Goal: Information Seeking & Learning: Check status

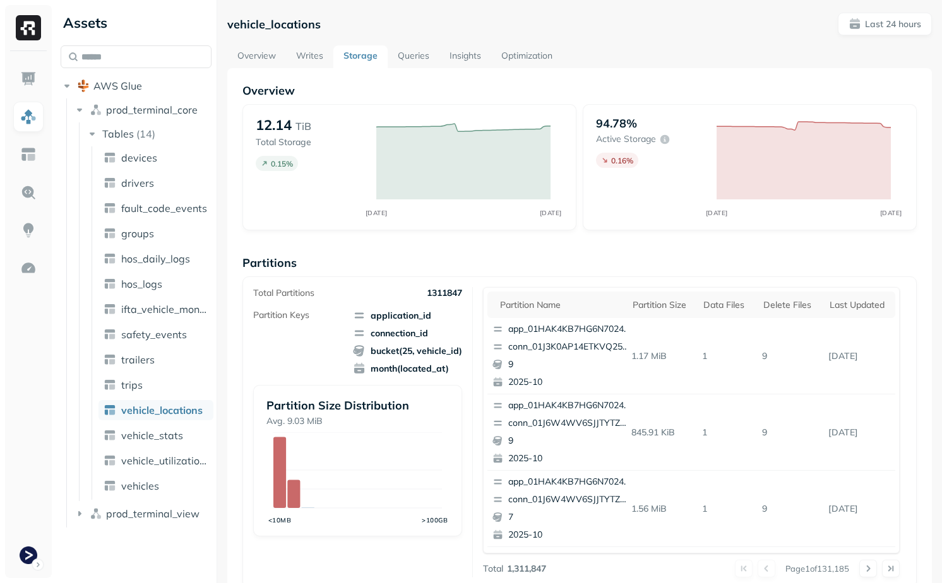
scroll to position [382, 0]
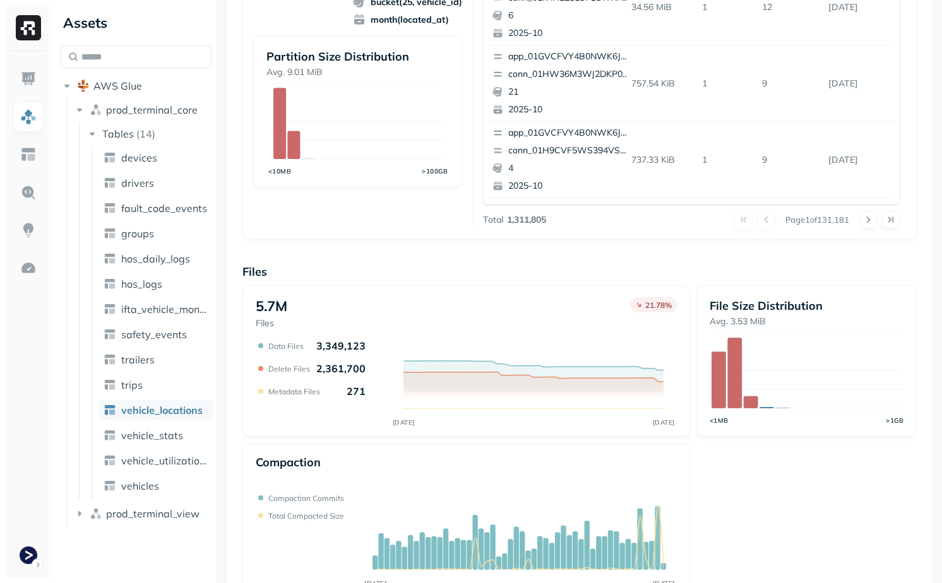
scroll to position [382, 0]
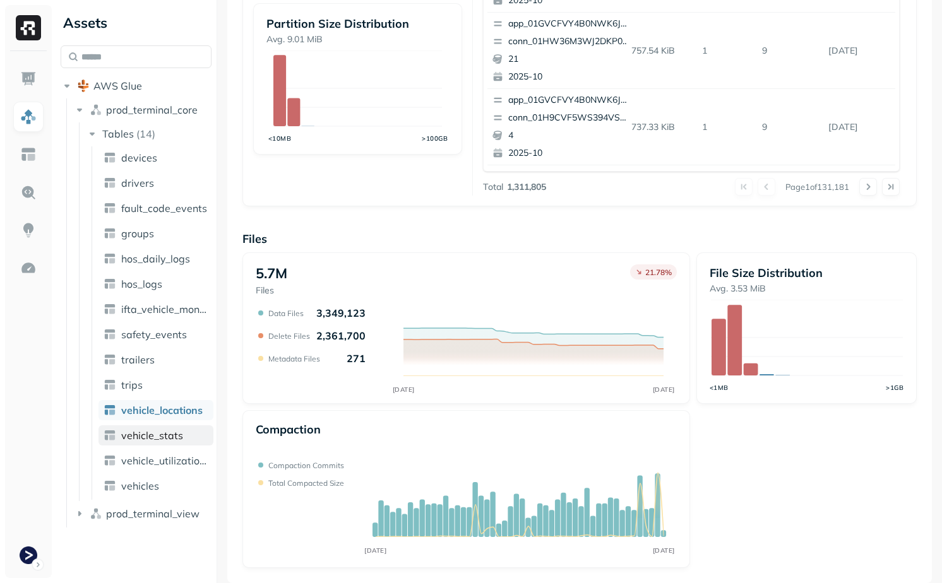
click at [146, 439] on span "vehicle_stats" at bounding box center [152, 435] width 62 height 13
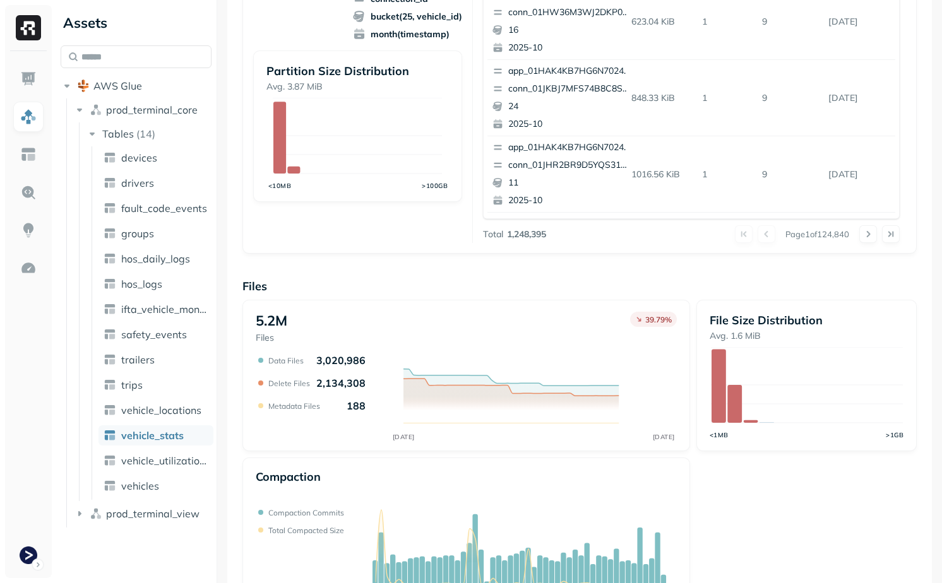
scroll to position [348, 0]
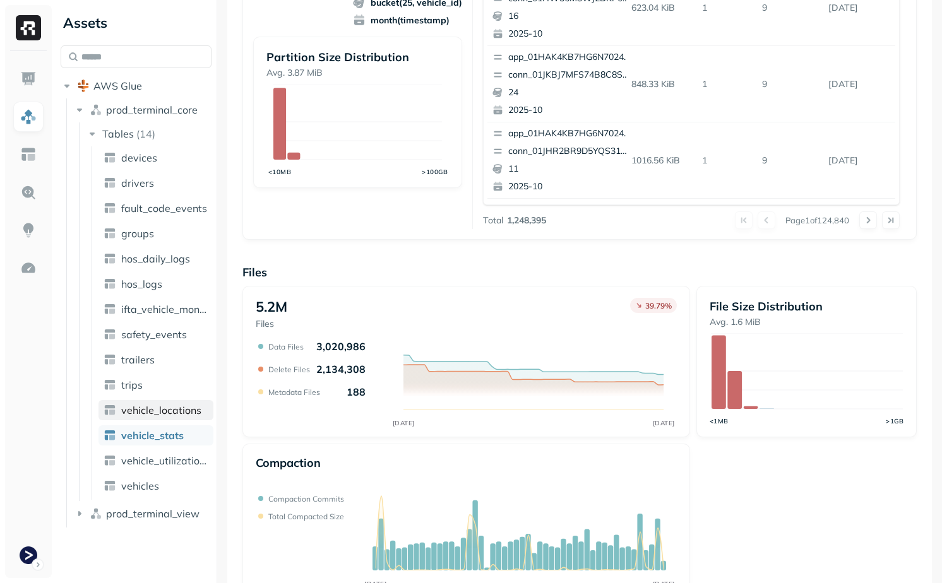
click at [150, 407] on span "vehicle_locations" at bounding box center [161, 410] width 80 height 13
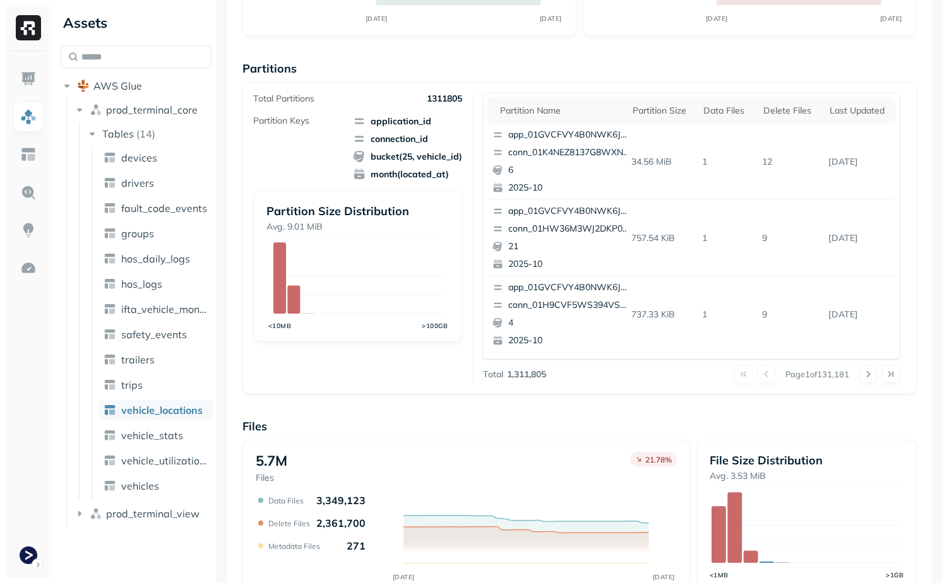
scroll to position [265, 0]
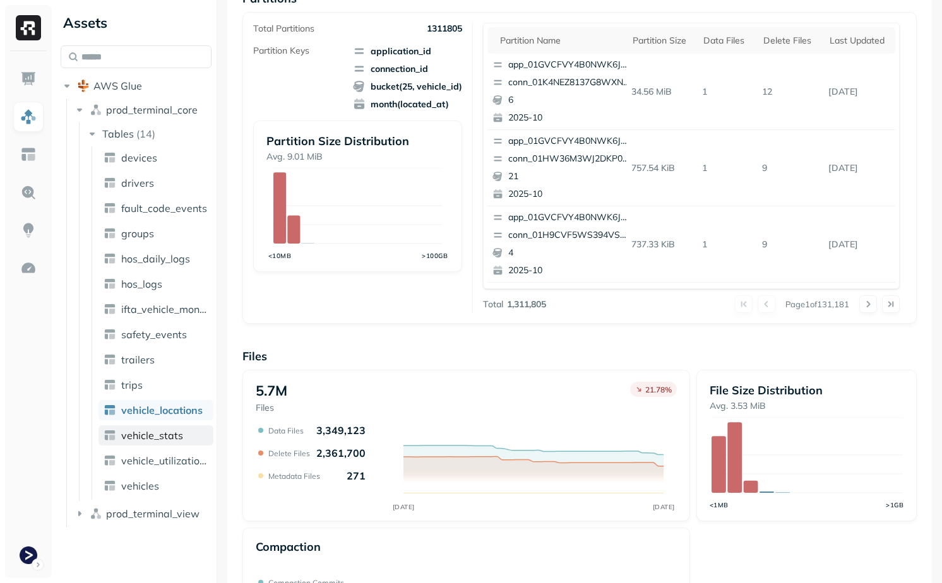
click at [174, 443] on link "vehicle_stats" at bounding box center [155, 436] width 115 height 20
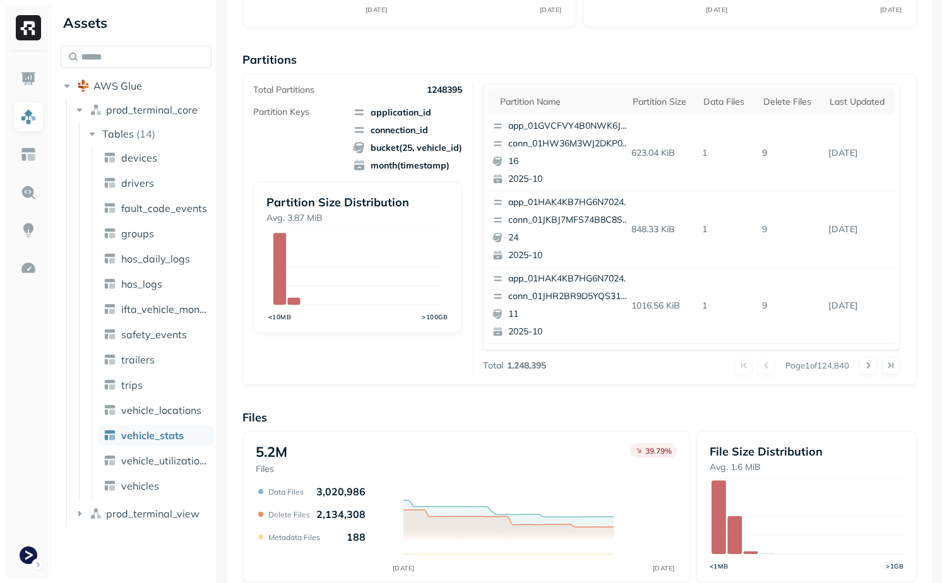
scroll to position [382, 0]
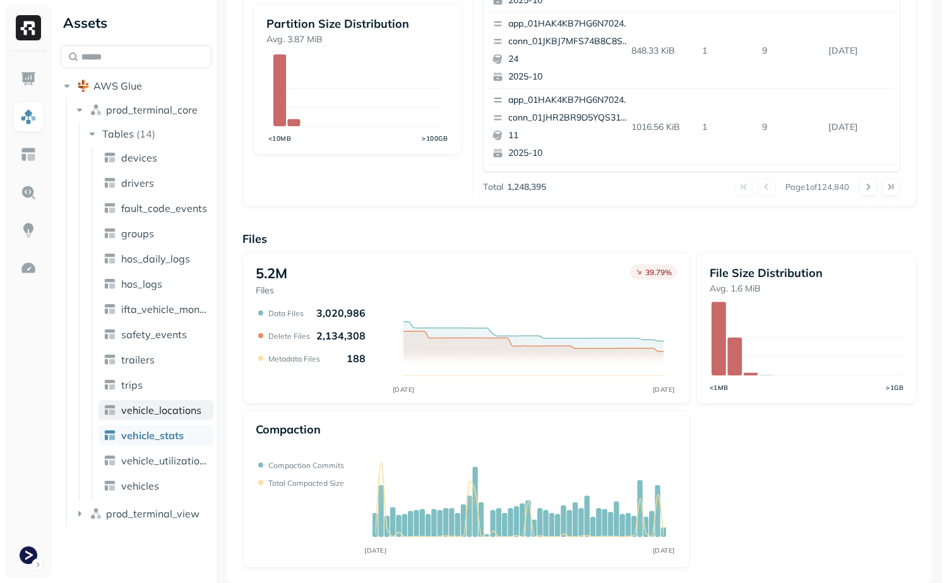
click at [170, 408] on span "vehicle_locations" at bounding box center [161, 410] width 80 height 13
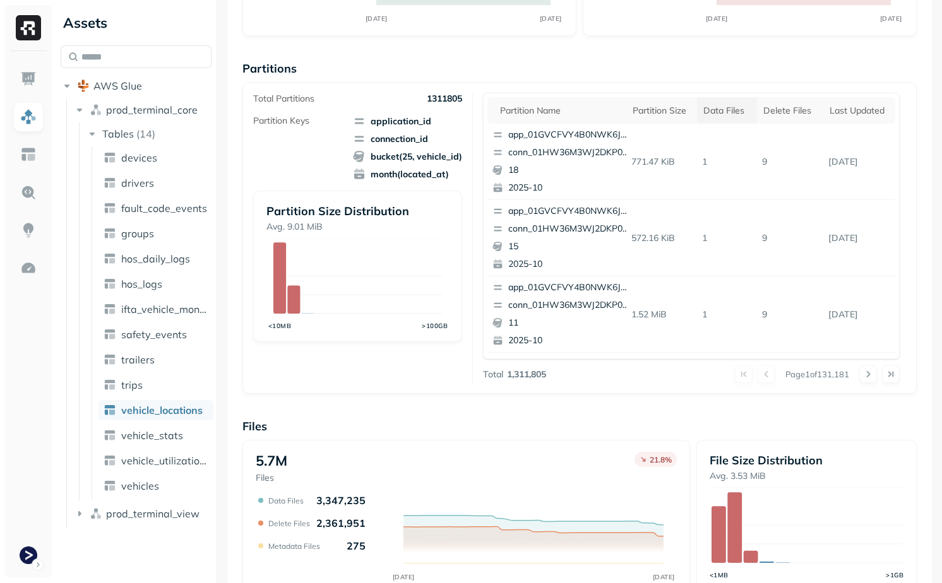
click at [719, 111] on div "Data Files" at bounding box center [726, 111] width 47 height 12
click at [732, 109] on div "Data Files" at bounding box center [729, 110] width 59 height 15
click at [783, 112] on div "Delete Files" at bounding box center [790, 111] width 54 height 12
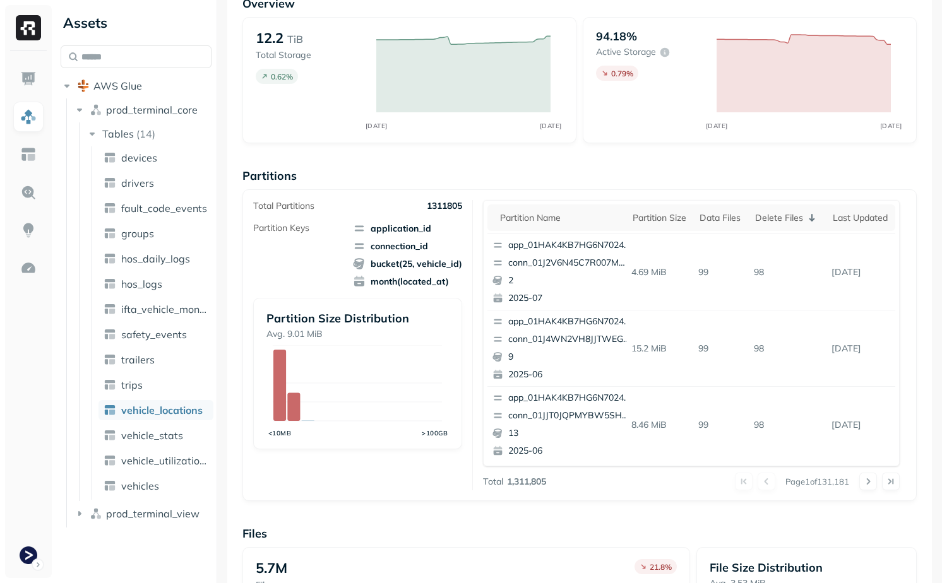
scroll to position [532, 0]
click at [872, 483] on button at bounding box center [868, 482] width 18 height 18
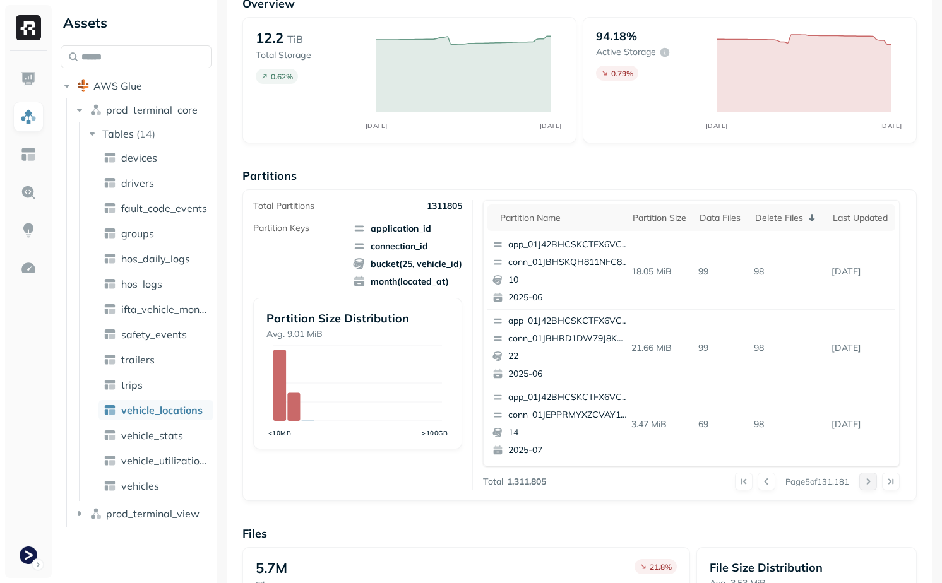
click at [872, 483] on button at bounding box center [868, 482] width 18 height 18
click at [869, 480] on button at bounding box center [868, 482] width 18 height 18
click at [864, 476] on button at bounding box center [868, 482] width 18 height 18
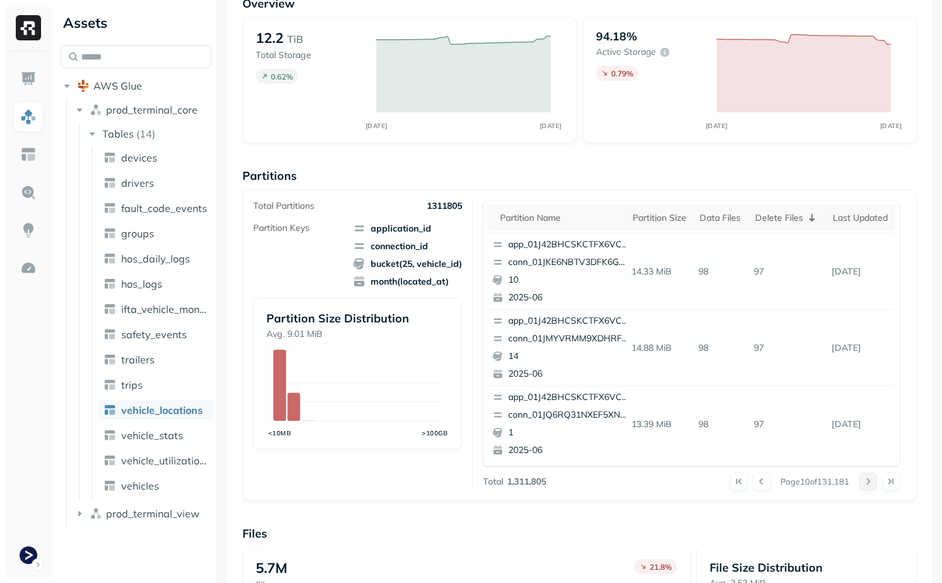
click at [864, 476] on button at bounding box center [868, 482] width 18 height 18
click at [871, 486] on button at bounding box center [868, 482] width 18 height 18
click at [871, 485] on button at bounding box center [868, 482] width 18 height 18
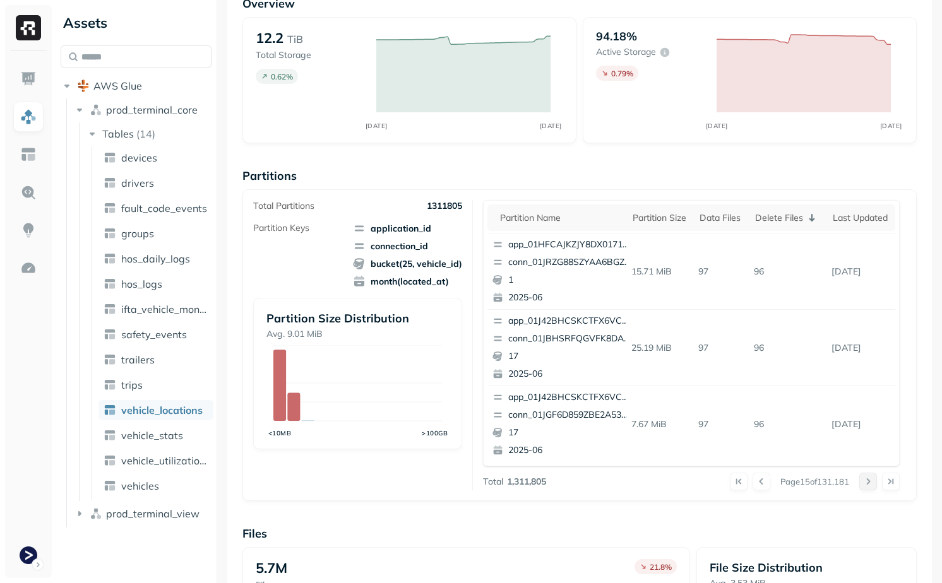
click at [871, 485] on button at bounding box center [868, 482] width 18 height 18
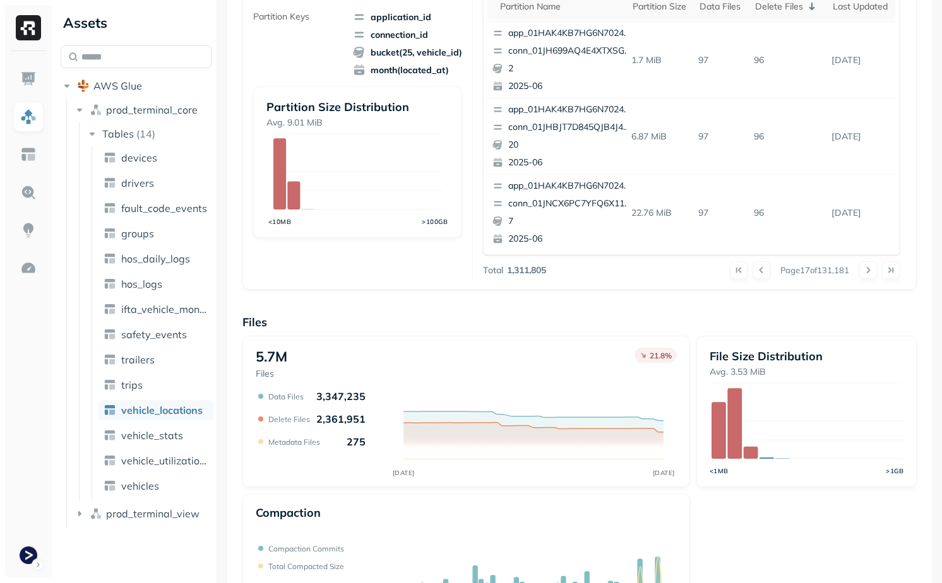
scroll to position [382, 0]
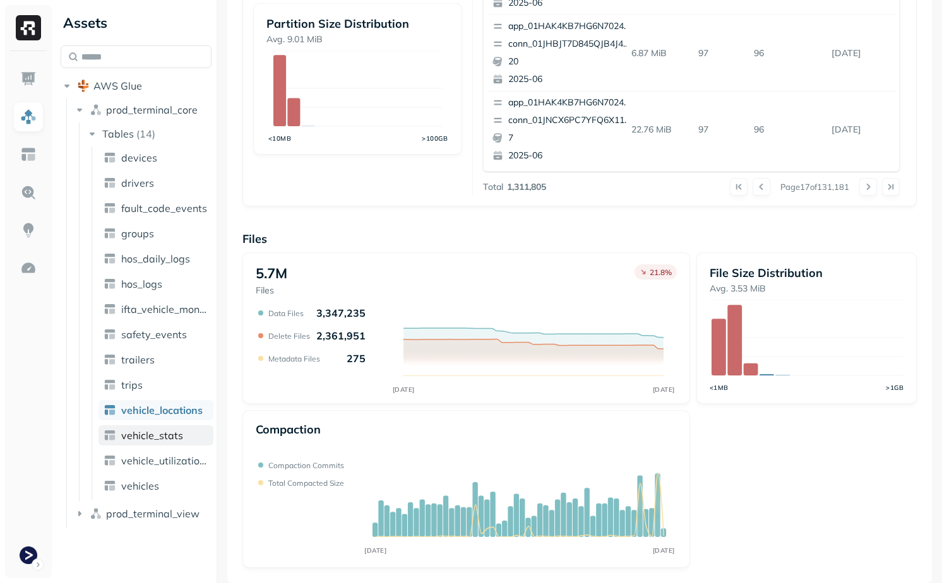
click at [167, 431] on span "vehicle_stats" at bounding box center [152, 435] width 62 height 13
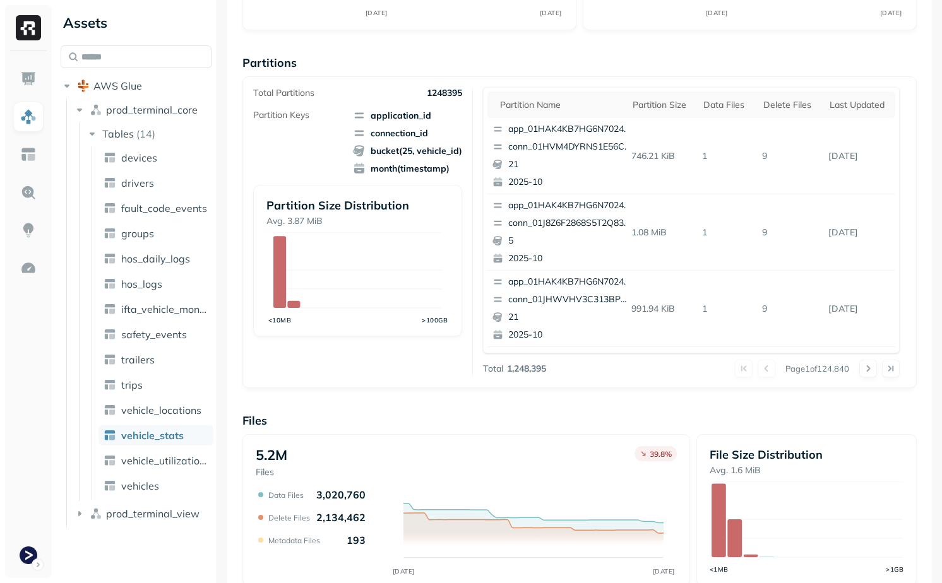
scroll to position [217, 0]
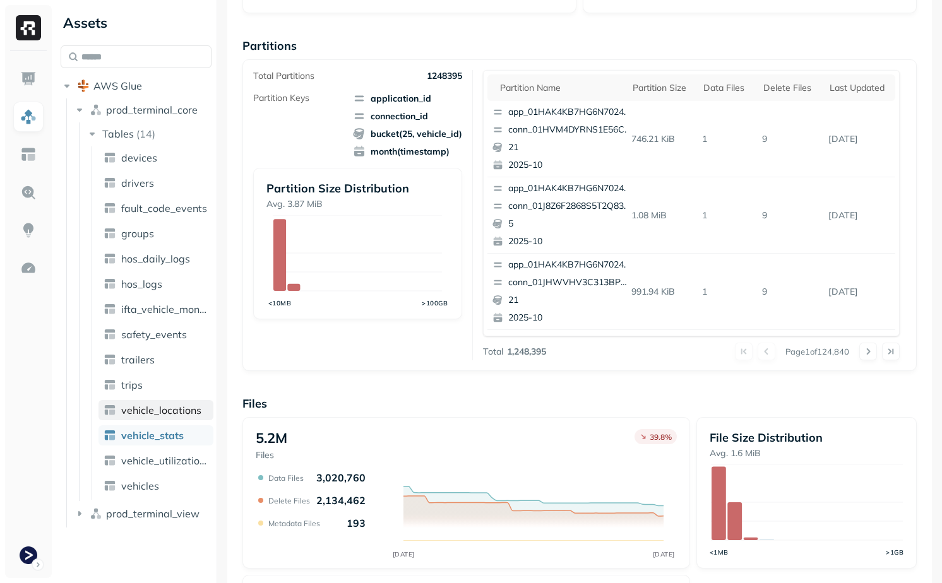
click at [160, 414] on span "vehicle_locations" at bounding box center [161, 410] width 80 height 13
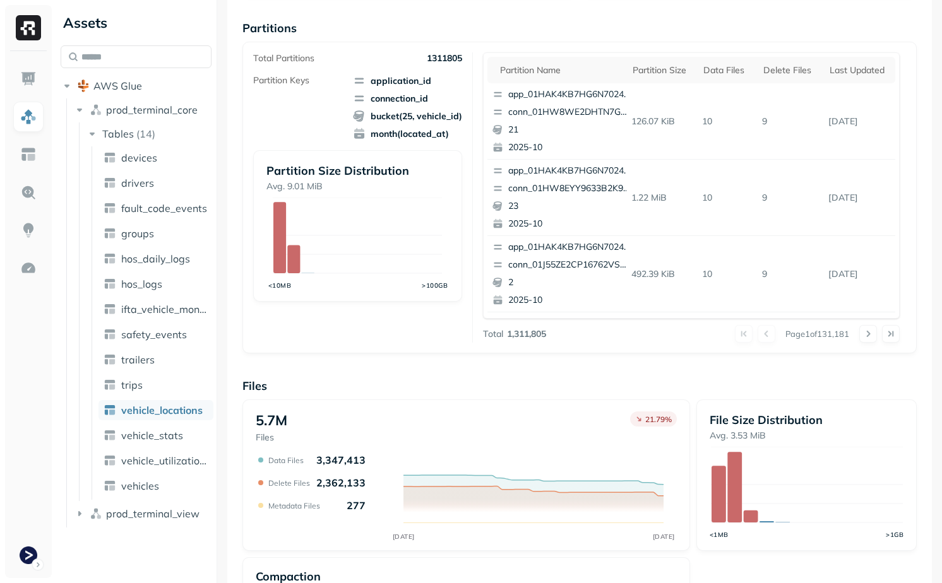
scroll to position [242, 0]
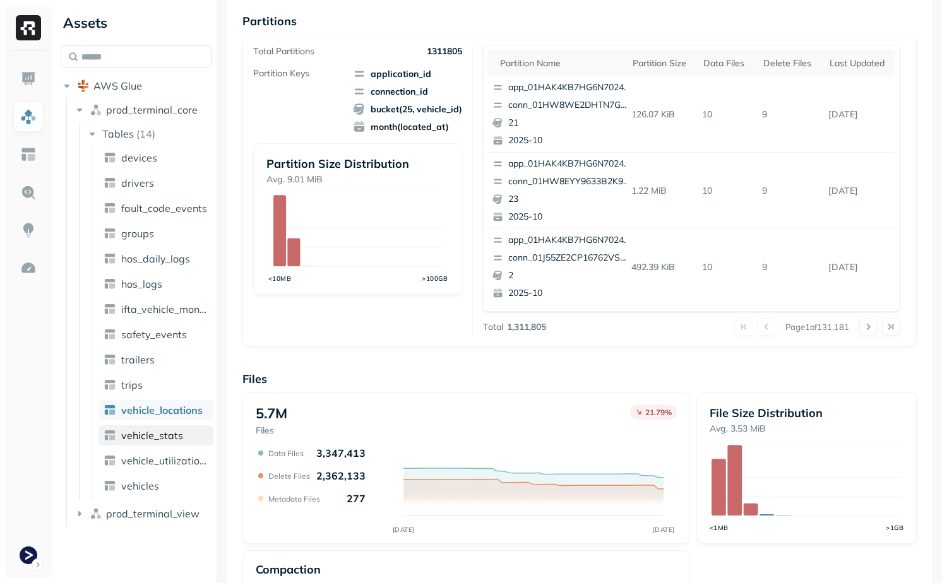
click at [136, 433] on span "vehicle_stats" at bounding box center [152, 435] width 62 height 13
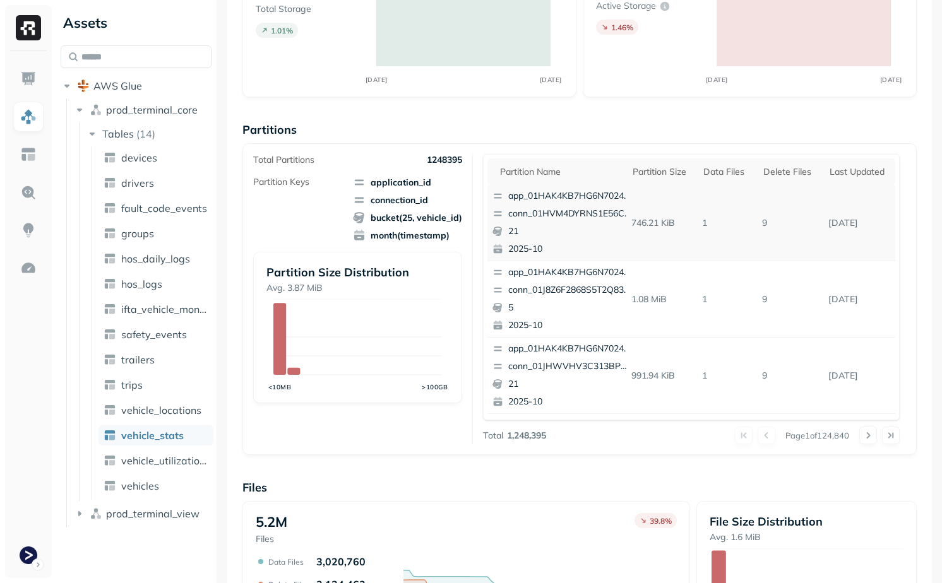
drag, startPoint x: 826, startPoint y: 224, endPoint x: 878, endPoint y: 227, distance: 51.2
click at [878, 227] on p "[DATE]" at bounding box center [859, 223] width 72 height 22
click at [587, 200] on p "app_01HAK4KB7HG6N7024210G3S8D5" at bounding box center [569, 196] width 122 height 13
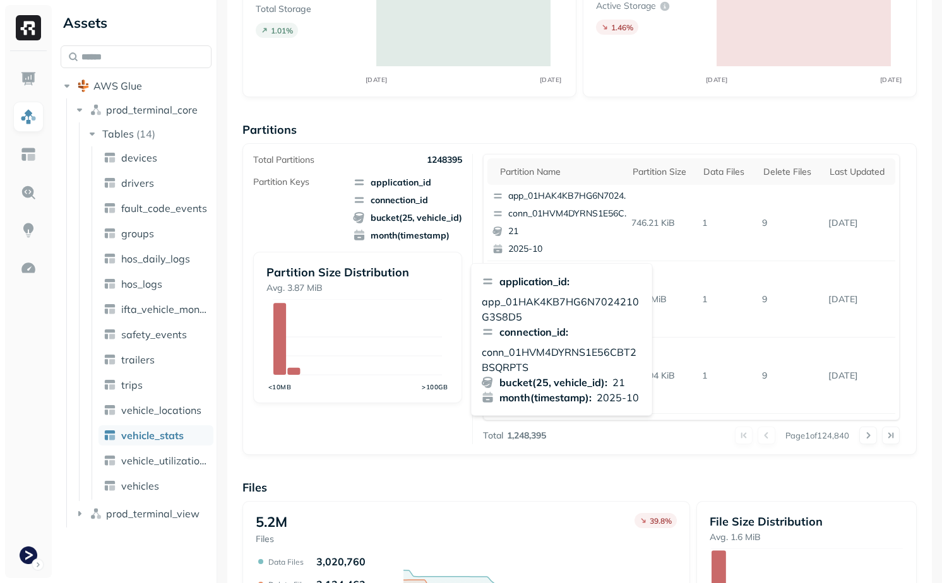
click at [701, 420] on div "Partition name Partition size Data Files Delete Files Last updated app_01HAK4KB…" at bounding box center [691, 299] width 417 height 290
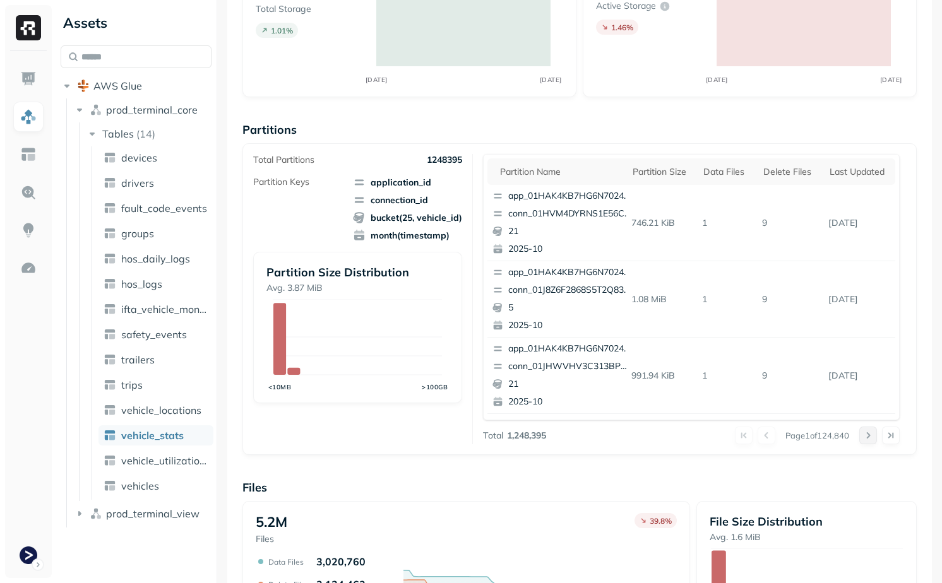
click at [875, 435] on button at bounding box center [868, 436] width 18 height 18
click at [869, 433] on button at bounding box center [868, 436] width 18 height 18
click at [771, 184] on th "Delete Files" at bounding box center [790, 171] width 66 height 27
click at [758, 223] on p "514" at bounding box center [788, 223] width 78 height 22
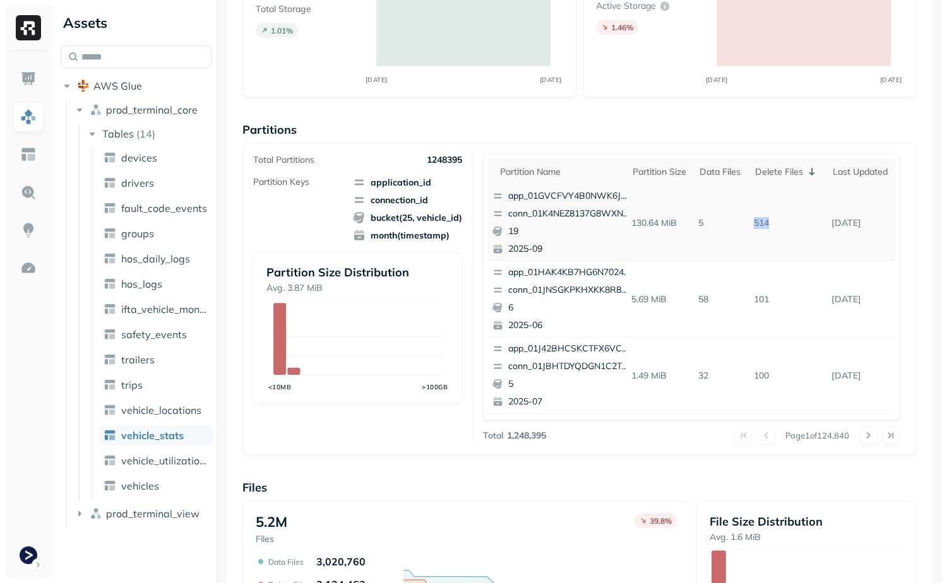
click at [758, 223] on p "514" at bounding box center [788, 223] width 78 height 22
click at [768, 251] on td "514" at bounding box center [788, 223] width 78 height 76
drag, startPoint x: 779, startPoint y: 227, endPoint x: 745, endPoint y: 230, distance: 34.2
click at [744, 229] on tr "app_01GVCFVY4B0NWK6JYK87JP2WRP conn_01K4NEZ8137G8WXNV00CK90XW1 19 2025-09 130.6…" at bounding box center [691, 223] width 408 height 76
click at [745, 230] on p "5" at bounding box center [721, 223] width 56 height 22
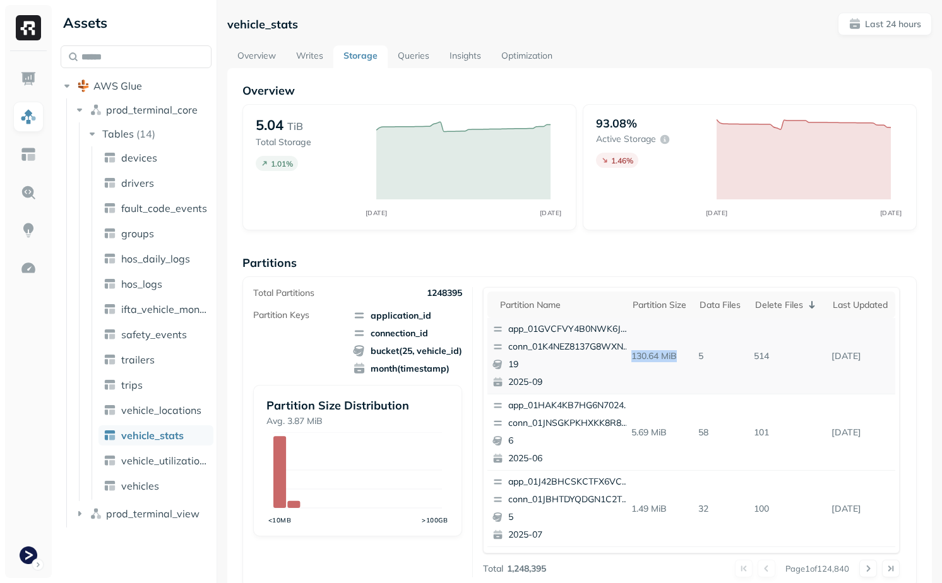
drag, startPoint x: 629, startPoint y: 359, endPoint x: 687, endPoint y: 359, distance: 58.1
click at [686, 359] on p "130.64 MiB" at bounding box center [660, 356] width 68 height 22
click at [687, 359] on p "130.64 MiB" at bounding box center [660, 356] width 68 height 22
drag, startPoint x: 691, startPoint y: 350, endPoint x: 712, endPoint y: 350, distance: 20.8
click at [712, 350] on tr "app_01GVCFVY4B0NWK6JYK87JP2WRP conn_01K4NEZ8137G8WXNV00CK90XW1 19 2025-09 130.6…" at bounding box center [691, 356] width 408 height 76
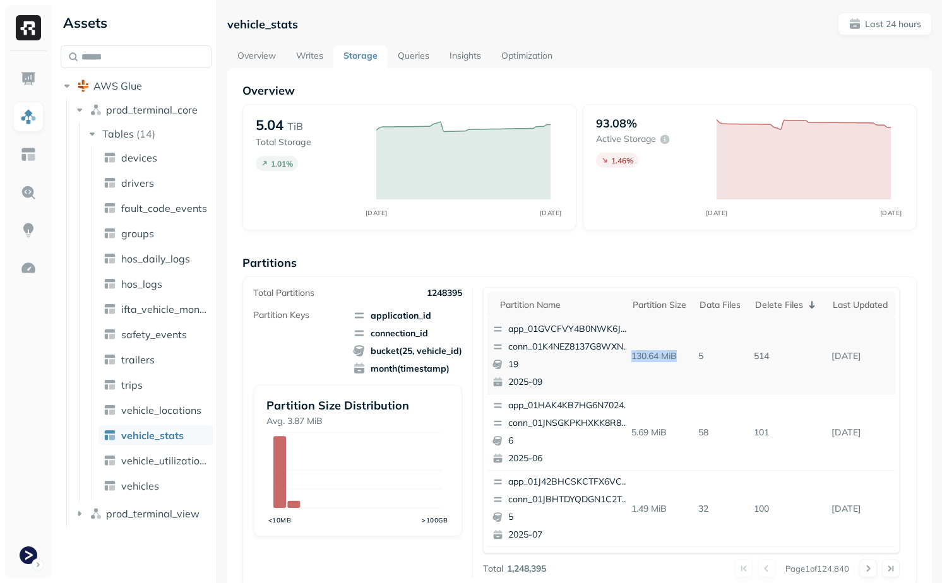
click at [713, 350] on p "5" at bounding box center [721, 356] width 56 height 22
drag, startPoint x: 698, startPoint y: 354, endPoint x: 709, endPoint y: 354, distance: 11.4
click at [709, 354] on p "5" at bounding box center [721, 356] width 56 height 22
click at [670, 314] on th "Partition size" at bounding box center [660, 305] width 68 height 27
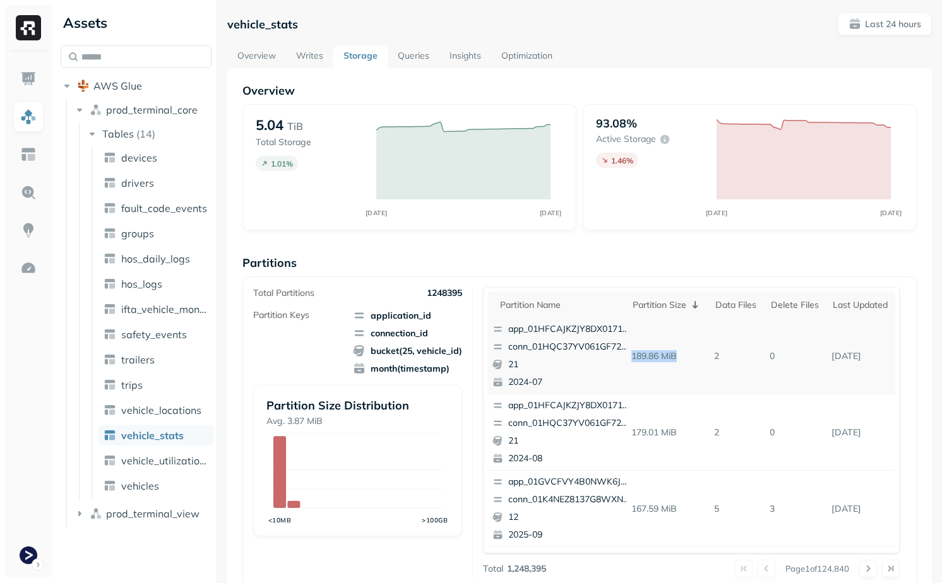
drag, startPoint x: 629, startPoint y: 359, endPoint x: 681, endPoint y: 357, distance: 51.8
click at [681, 357] on p "189.86 MiB" at bounding box center [667, 356] width 83 height 22
click at [709, 376] on td "189.86 MiB" at bounding box center [667, 356] width 83 height 76
drag, startPoint x: 460, startPoint y: 290, endPoint x: 431, endPoint y: 293, distance: 28.5
click at [431, 293] on p "1248395" at bounding box center [444, 293] width 35 height 12
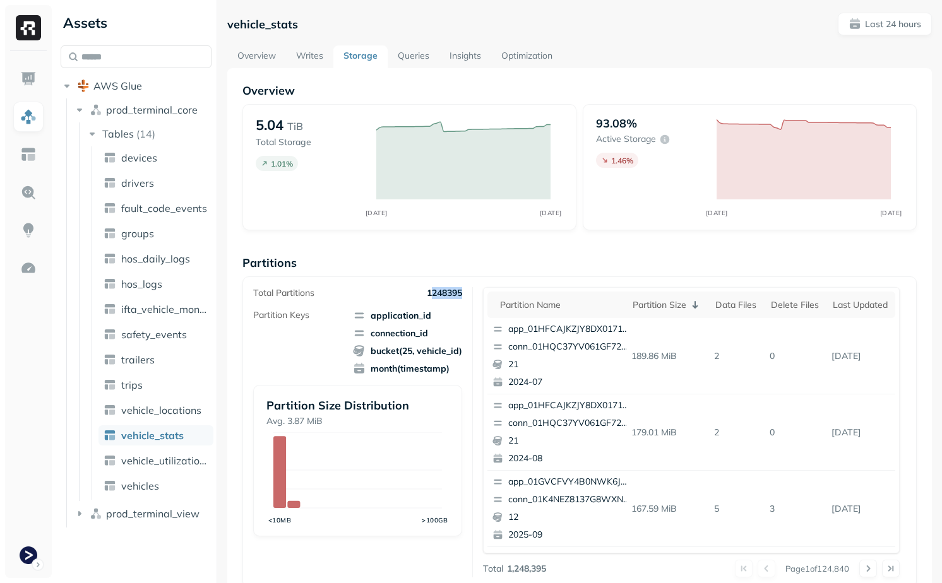
click at [431, 293] on p "1248395" at bounding box center [444, 293] width 35 height 12
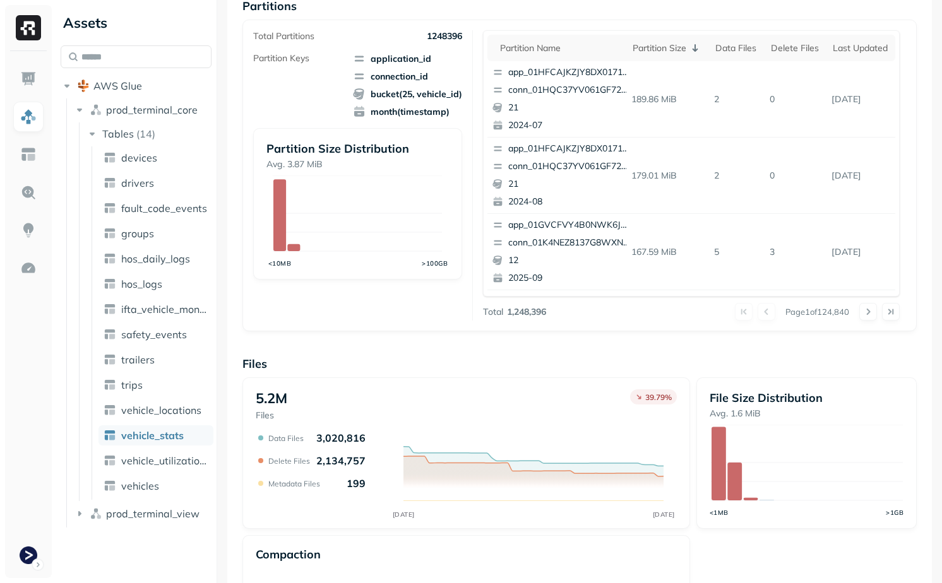
scroll to position [258, 0]
click at [163, 407] on span "vehicle_locations" at bounding box center [161, 410] width 80 height 13
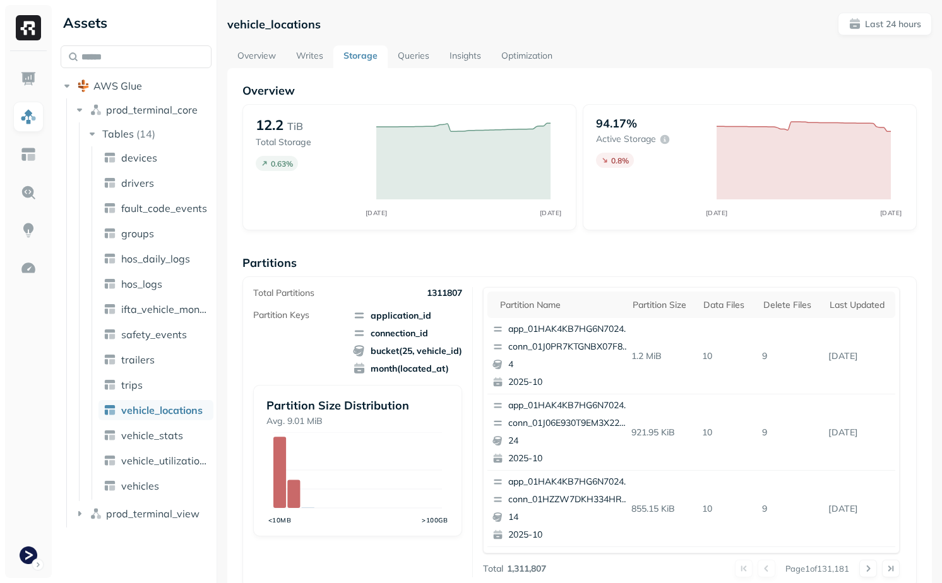
click at [410, 59] on link "Queries" at bounding box center [414, 56] width 52 height 23
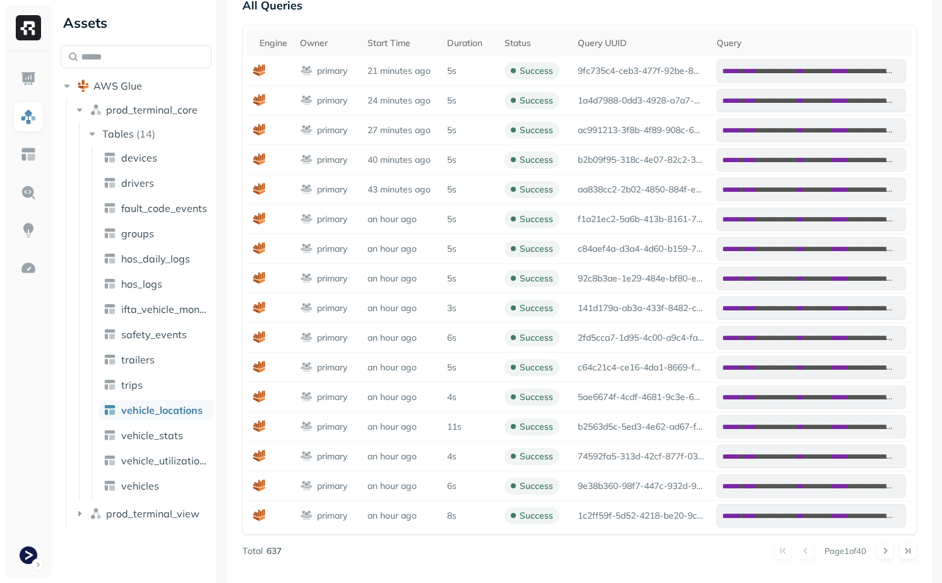
scroll to position [504, 0]
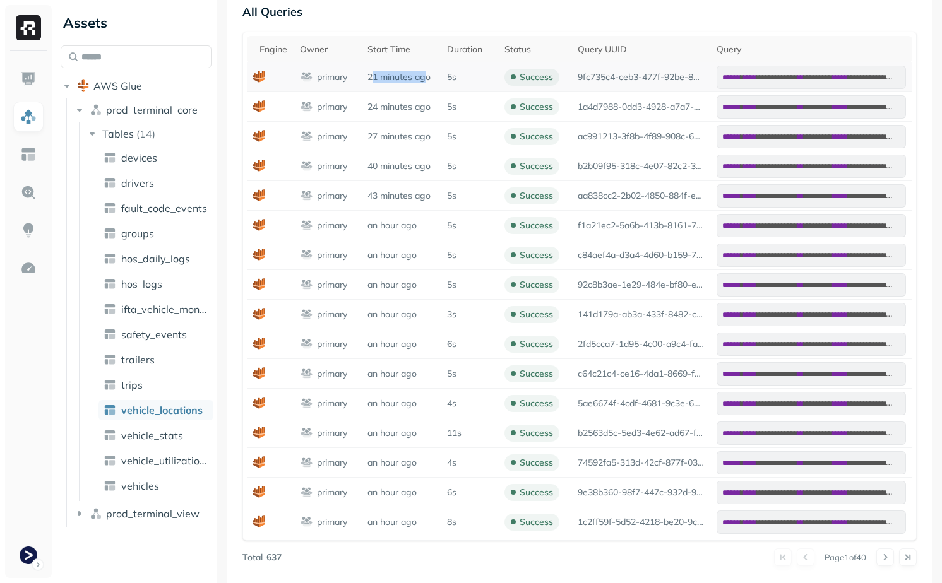
drag, startPoint x: 371, startPoint y: 75, endPoint x: 429, endPoint y: 75, distance: 57.5
click at [428, 75] on p "21 minutes ago" at bounding box center [400, 77] width 67 height 12
click at [429, 75] on p "21 minutes ago" at bounding box center [400, 77] width 67 height 12
drag, startPoint x: 369, startPoint y: 105, endPoint x: 441, endPoint y: 105, distance: 72.0
click at [440, 105] on td "24 minutes ago" at bounding box center [401, 107] width 80 height 30
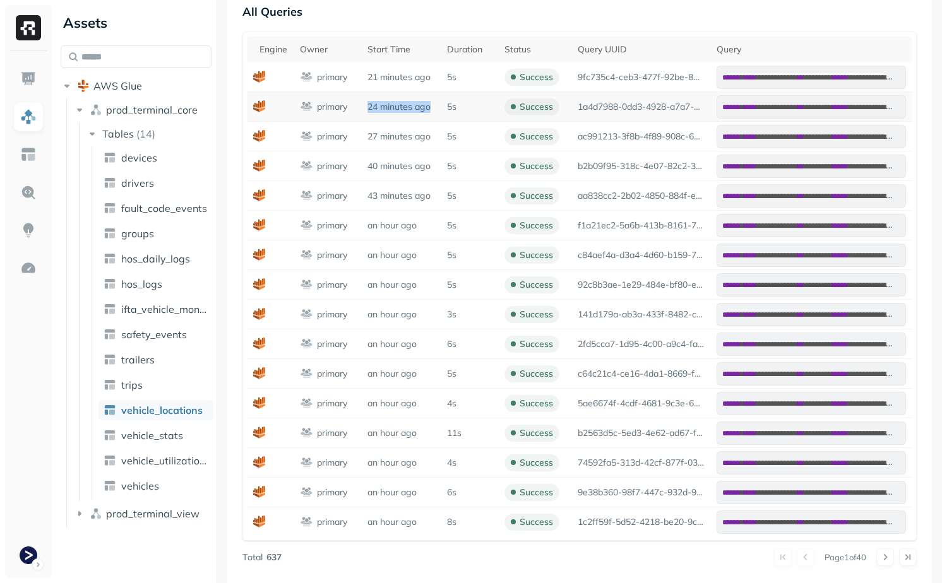
click at [441, 105] on td "24 minutes ago" at bounding box center [401, 107] width 80 height 30
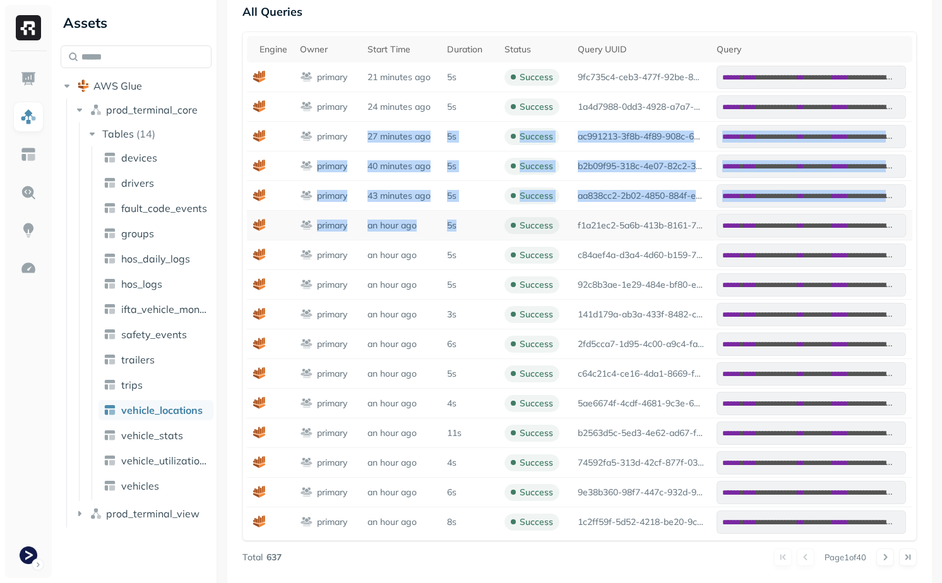
drag, startPoint x: 367, startPoint y: 133, endPoint x: 456, endPoint y: 220, distance: 124.6
click at [456, 220] on tbody "**********" at bounding box center [579, 300] width 665 height 474
click at [456, 220] on p "5s" at bounding box center [451, 226] width 9 height 12
drag, startPoint x: 468, startPoint y: 213, endPoint x: 420, endPoint y: 129, distance: 97.6
click at [420, 129] on tbody "**********" at bounding box center [579, 300] width 665 height 474
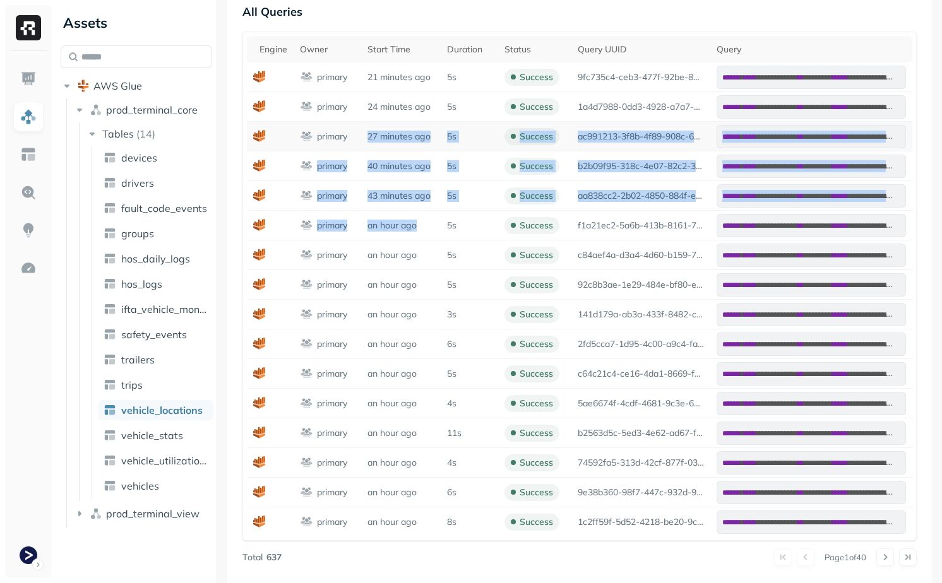
click at [420, 129] on td "27 minutes ago" at bounding box center [401, 137] width 80 height 30
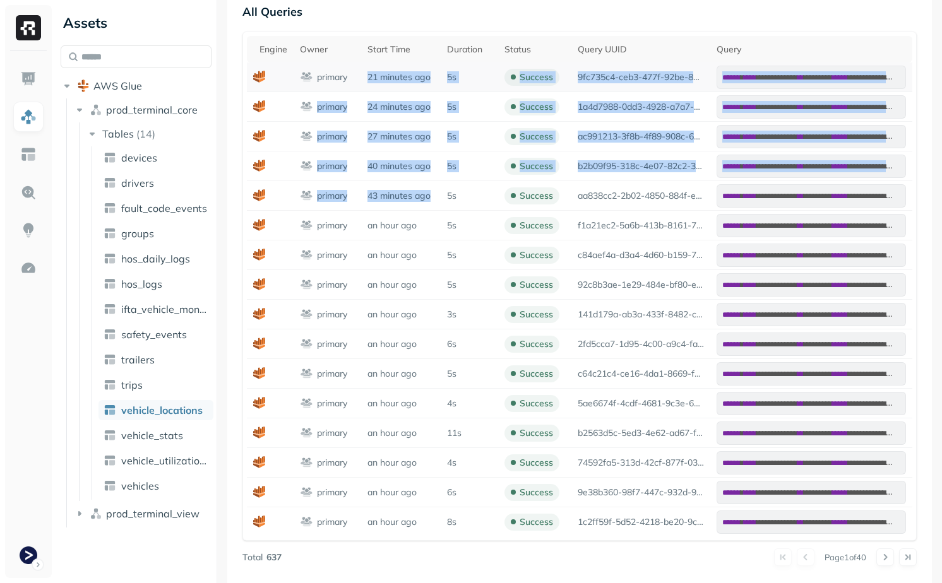
drag, startPoint x: 440, startPoint y: 203, endPoint x: 364, endPoint y: 72, distance: 151.4
click at [364, 72] on tbody "**********" at bounding box center [579, 300] width 665 height 474
click at [364, 72] on td "21 minutes ago" at bounding box center [401, 78] width 80 height 30
drag, startPoint x: 364, startPoint y: 72, endPoint x: 434, endPoint y: 197, distance: 143.6
click at [434, 197] on tbody "**********" at bounding box center [579, 300] width 665 height 474
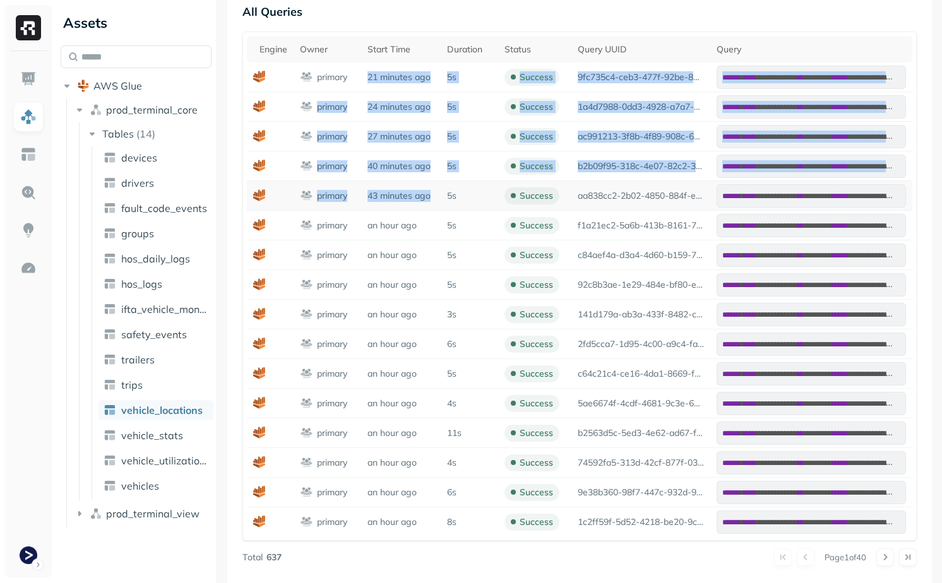
click at [434, 197] on p "43 minutes ago" at bounding box center [400, 196] width 67 height 12
drag, startPoint x: 441, startPoint y: 203, endPoint x: 368, endPoint y: 71, distance: 150.6
click at [368, 71] on tbody "**********" at bounding box center [579, 300] width 665 height 474
click at [368, 71] on p "21 minutes ago" at bounding box center [400, 77] width 67 height 12
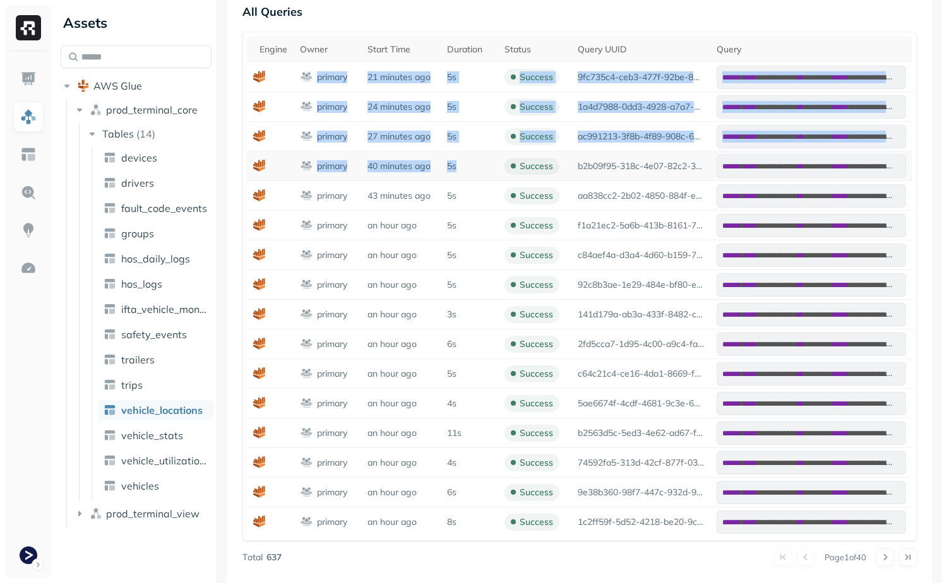
drag, startPoint x: 359, startPoint y: 69, endPoint x: 450, endPoint y: 172, distance: 137.7
click at [450, 172] on tbody "**********" at bounding box center [579, 300] width 665 height 474
click at [450, 172] on td "5s" at bounding box center [469, 167] width 57 height 30
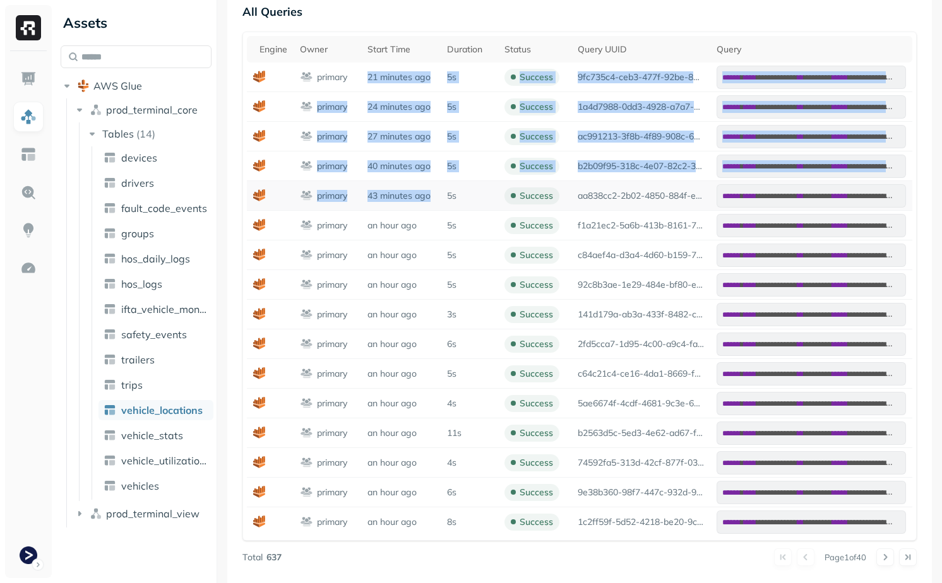
drag, startPoint x: 364, startPoint y: 69, endPoint x: 436, endPoint y: 201, distance: 150.6
click at [436, 201] on tbody "**********" at bounding box center [579, 300] width 665 height 474
click at [635, 122] on td "ac991213-3f8b-4f89-908c-6cf00d696689" at bounding box center [640, 137] width 139 height 30
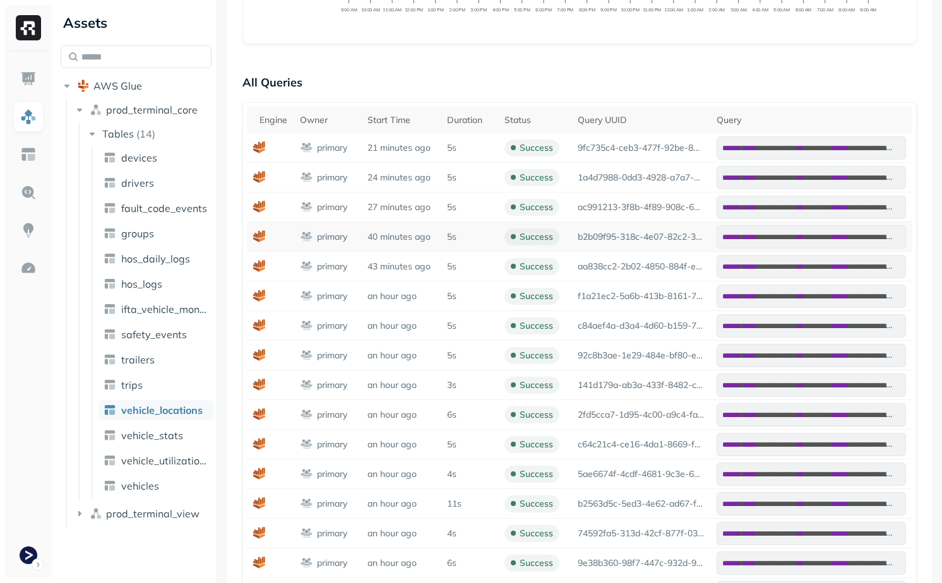
scroll to position [427, 0]
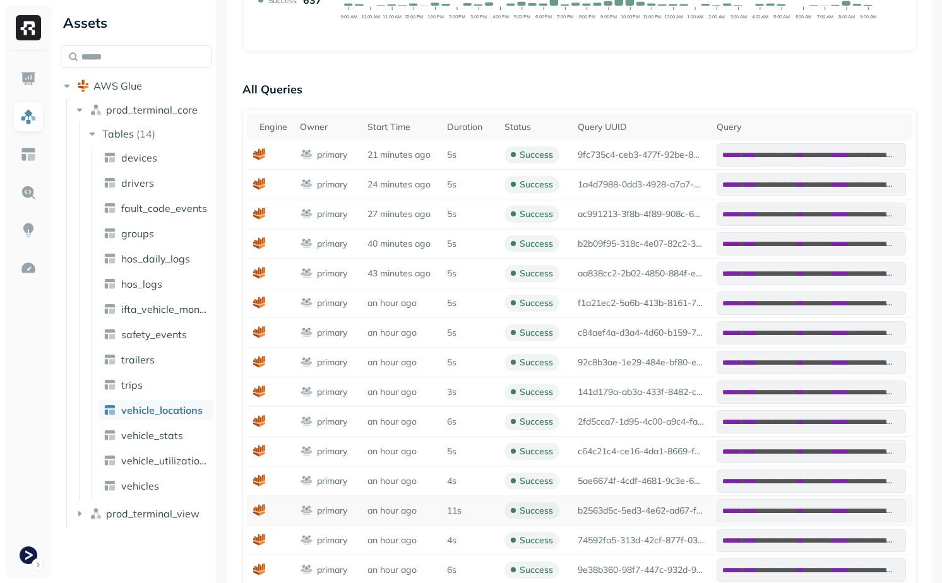
click at [453, 511] on p "11s" at bounding box center [454, 511] width 15 height 12
click at [453, 510] on p "11s" at bounding box center [454, 511] width 15 height 12
click at [480, 501] on td "11s" at bounding box center [469, 511] width 57 height 30
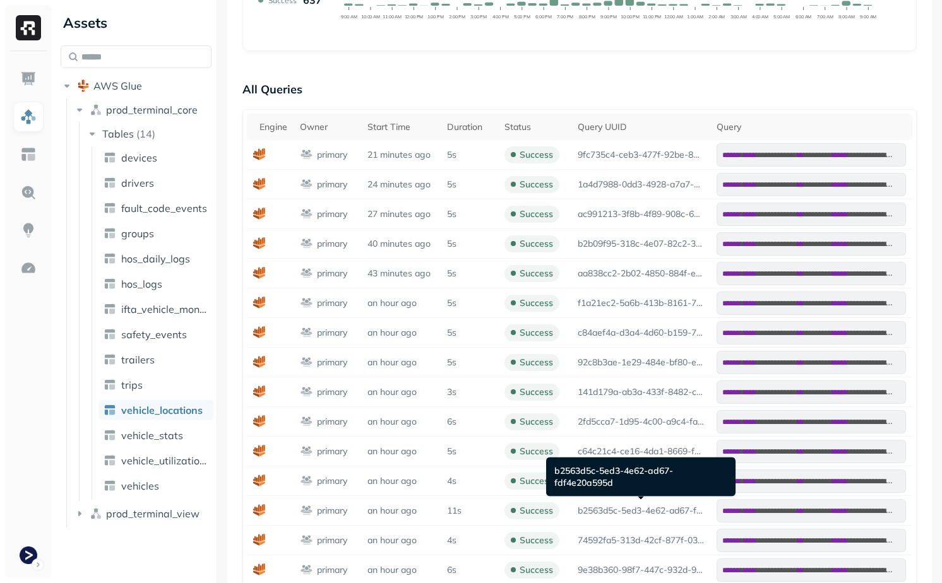
click at [576, 473] on div "b2563d5c-5ed3-4e62-ad67-fdf4e20a595d b2563d5c-5ed3-4e62-ad67-fdf4e20a595d" at bounding box center [640, 477] width 189 height 39
drag, startPoint x: 576, startPoint y: 473, endPoint x: 611, endPoint y: 491, distance: 39.5
click at [611, 491] on div "b2563d5c-5ed3-4e62-ad67-fdf4e20a595d b2563d5c-5ed3-4e62-ad67-fdf4e20a595d" at bounding box center [640, 477] width 189 height 39
click at [612, 486] on div "b2563d5c-5ed3-4e62-ad67-fdf4e20a595d b2563d5c-5ed3-4e62-ad67-fdf4e20a595d" at bounding box center [640, 477] width 189 height 39
drag, startPoint x: 615, startPoint y: 485, endPoint x: 560, endPoint y: 468, distance: 57.3
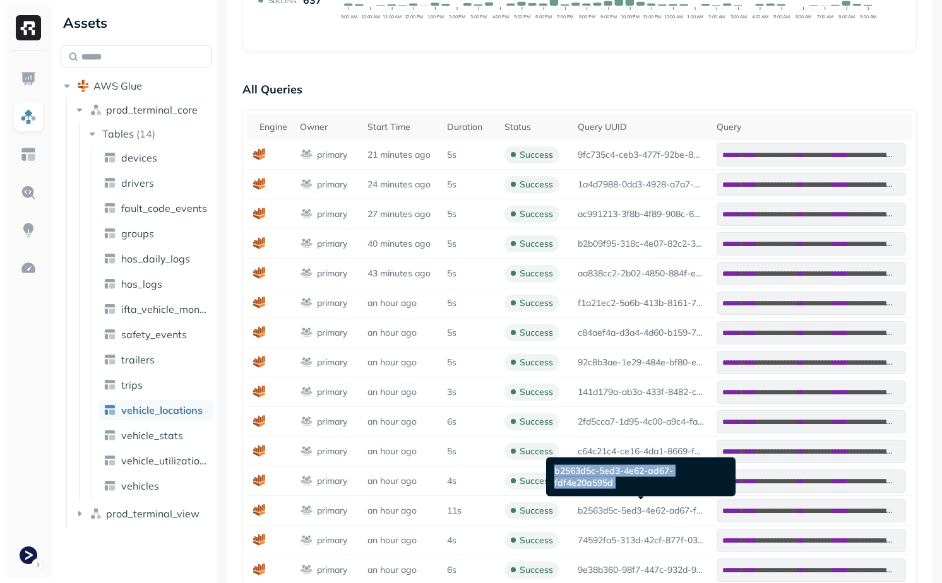
click at [560, 468] on div "b2563d5c-5ed3-4e62-ad67-fdf4e20a595d b2563d5c-5ed3-4e62-ad67-fdf4e20a595d" at bounding box center [640, 477] width 189 height 39
click at [576, 468] on div "b2563d5c-5ed3-4e62-ad67-fdf4e20a595d b2563d5c-5ed3-4e62-ad67-fdf4e20a595d" at bounding box center [640, 477] width 189 height 39
drag, startPoint x: 576, startPoint y: 468, endPoint x: 618, endPoint y: 487, distance: 45.8
click at [618, 487] on div "b2563d5c-5ed3-4e62-ad67-fdf4e20a595d b2563d5c-5ed3-4e62-ad67-fdf4e20a595d" at bounding box center [640, 477] width 189 height 39
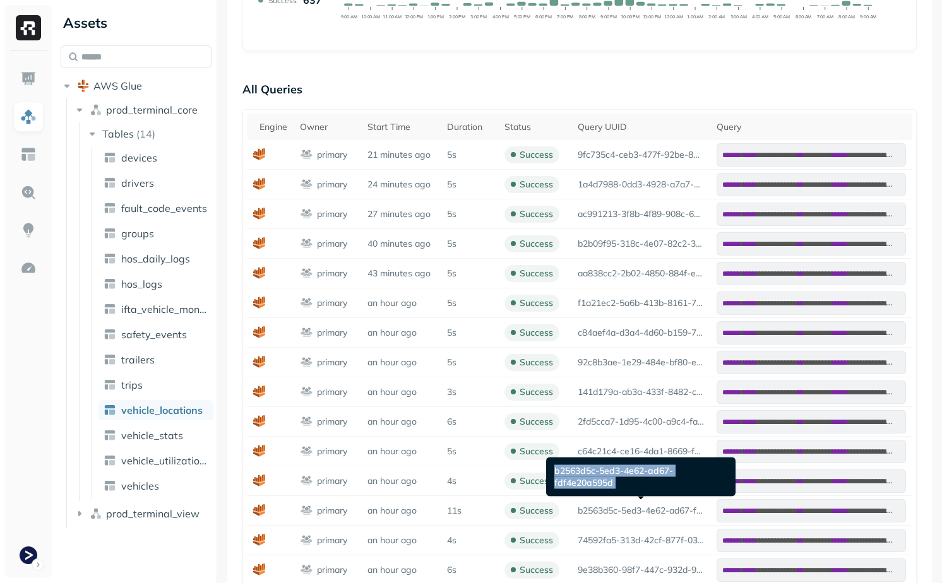
click at [618, 487] on div "b2563d5c-5ed3-4e62-ad67-fdf4e20a595d b2563d5c-5ed3-4e62-ad67-fdf4e20a595d" at bounding box center [640, 477] width 189 height 39
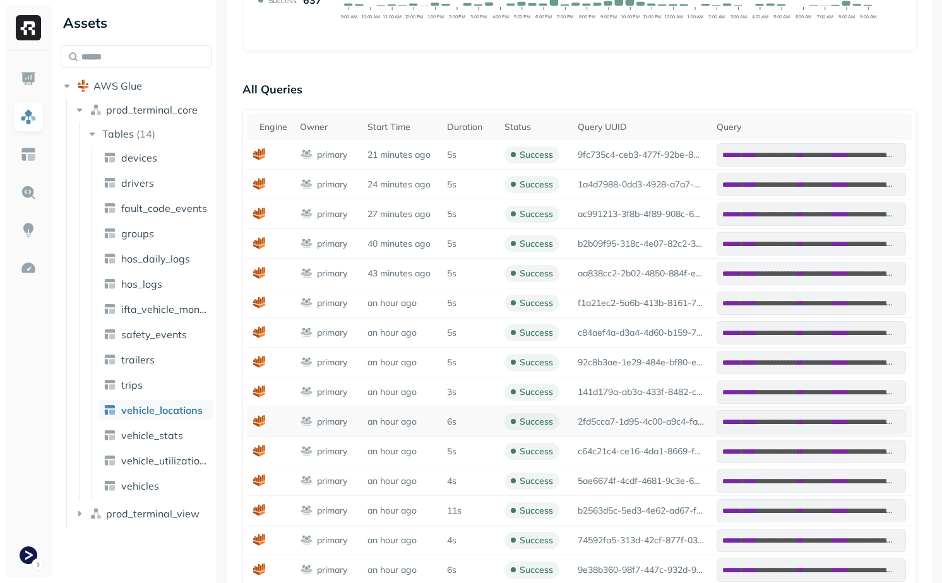
drag, startPoint x: 417, startPoint y: 424, endPoint x: 388, endPoint y: 424, distance: 29.0
click at [414, 424] on p "an hour ago" at bounding box center [400, 422] width 67 height 12
click at [378, 419] on p "an hour ago" at bounding box center [400, 422] width 67 height 12
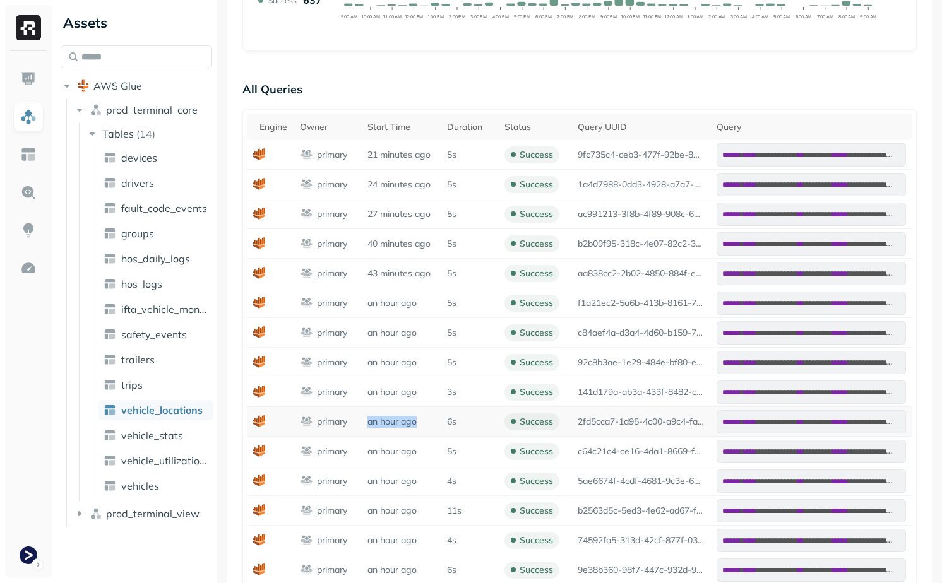
click at [396, 419] on p "an hour ago" at bounding box center [400, 422] width 67 height 12
click at [414, 425] on p "an hour ago" at bounding box center [400, 422] width 67 height 12
click at [427, 428] on td "an hour ago" at bounding box center [401, 422] width 80 height 30
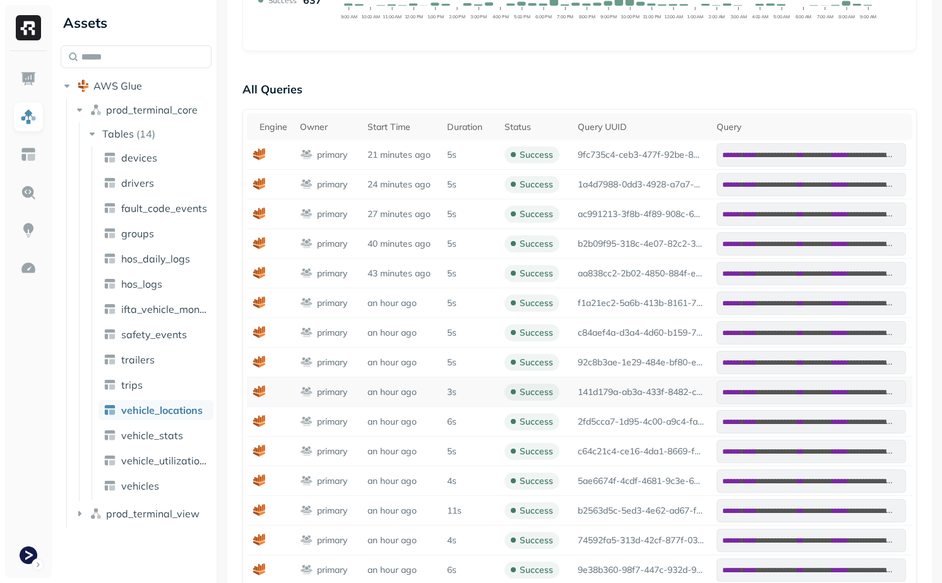
click at [395, 391] on p "an hour ago" at bounding box center [400, 392] width 67 height 12
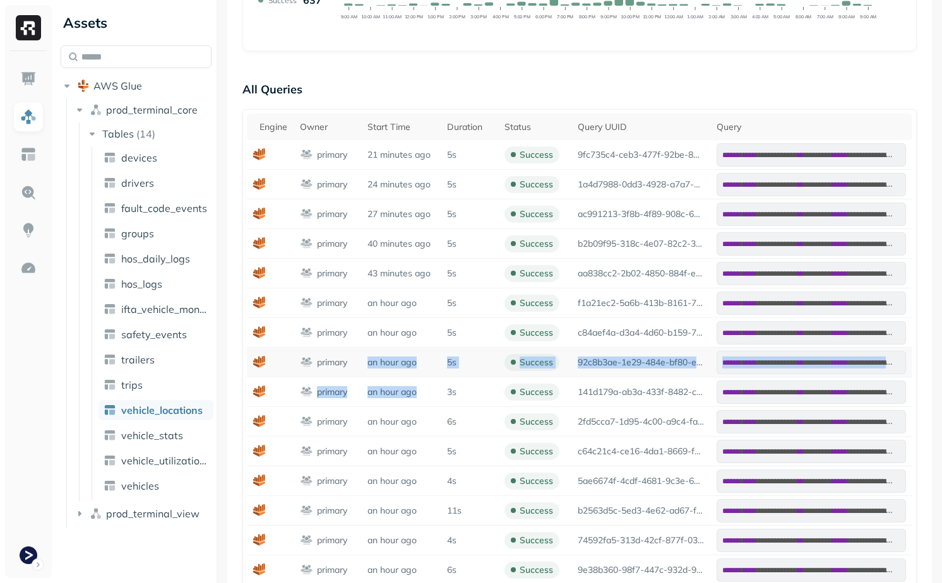
drag, startPoint x: 395, startPoint y: 391, endPoint x: 402, endPoint y: 354, distance: 38.0
click at [402, 354] on tbody "**********" at bounding box center [579, 377] width 665 height 474
click at [402, 354] on td "an hour ago" at bounding box center [401, 363] width 80 height 30
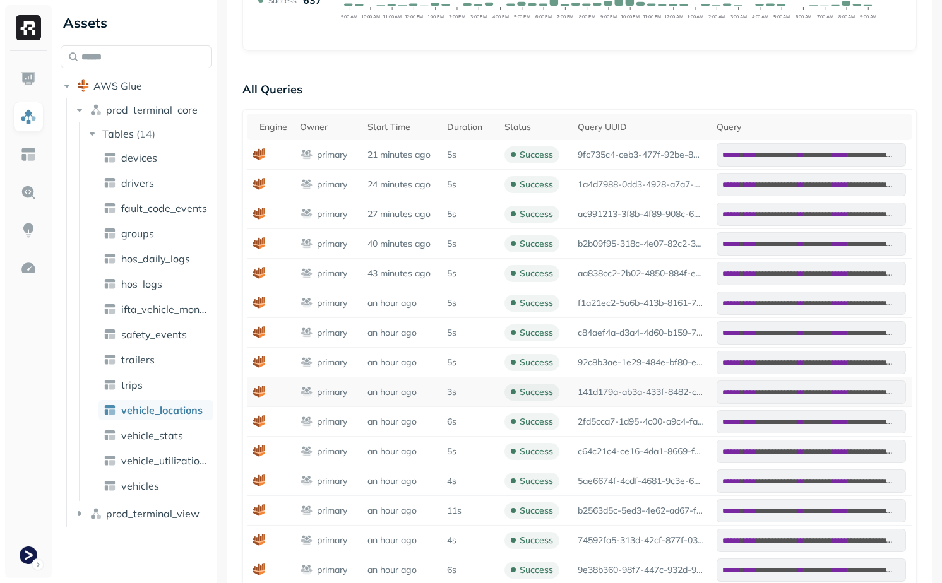
click at [403, 396] on p "an hour ago" at bounding box center [400, 392] width 67 height 12
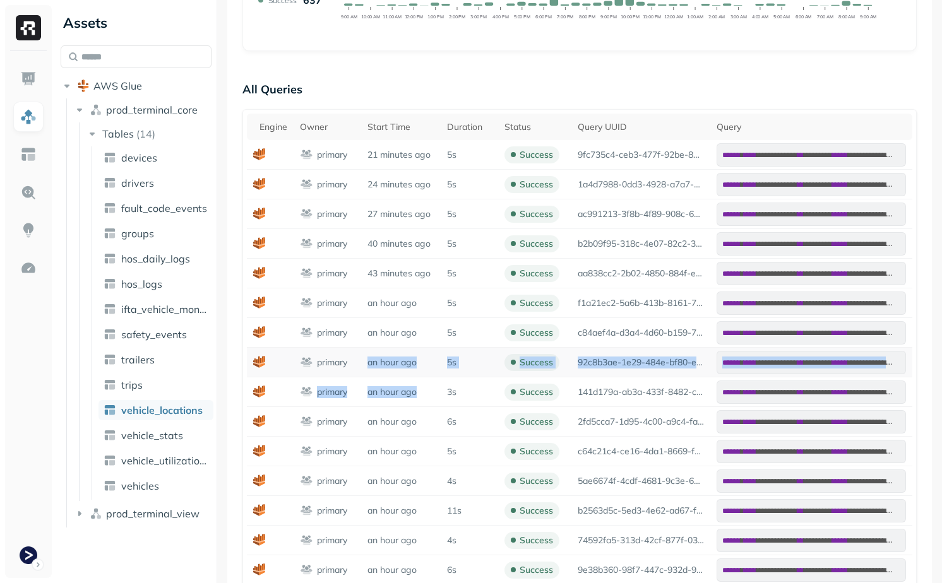
drag, startPoint x: 403, startPoint y: 396, endPoint x: 389, endPoint y: 365, distance: 34.2
click at [389, 365] on tbody "**********" at bounding box center [579, 377] width 665 height 474
click at [395, 370] on td "an hour ago" at bounding box center [401, 363] width 80 height 30
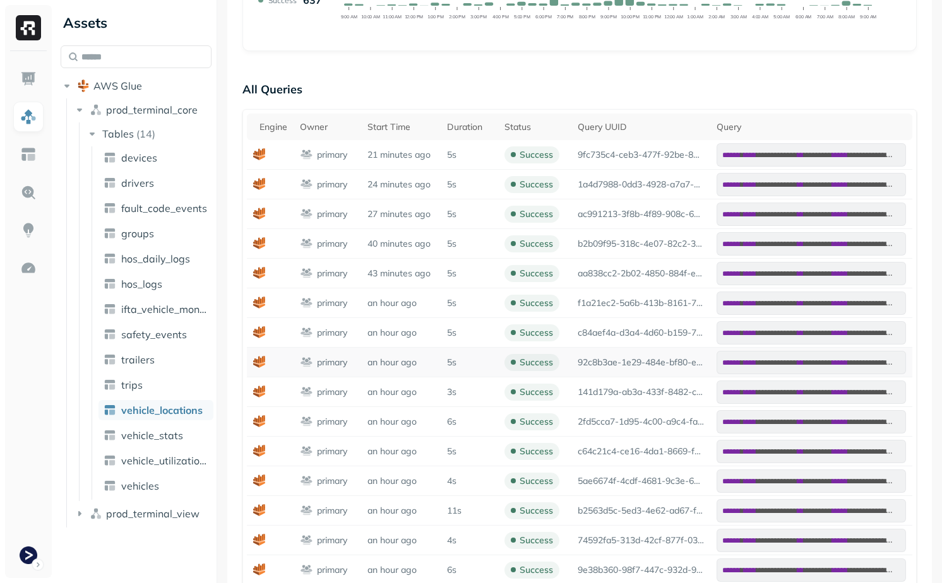
click at [361, 358] on td "an hour ago" at bounding box center [401, 363] width 80 height 30
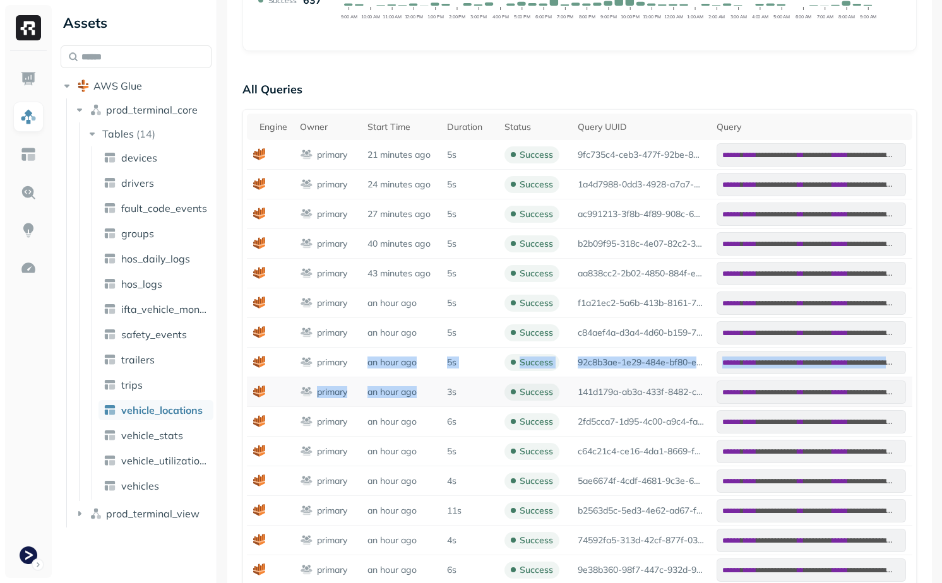
drag, startPoint x: 361, startPoint y: 358, endPoint x: 429, endPoint y: 400, distance: 79.4
click at [429, 400] on tbody "**********" at bounding box center [579, 377] width 665 height 474
click at [429, 400] on td "an hour ago" at bounding box center [401, 393] width 80 height 30
drag, startPoint x: 429, startPoint y: 400, endPoint x: 369, endPoint y: 363, distance: 70.3
click at [369, 363] on tbody "**********" at bounding box center [579, 377] width 665 height 474
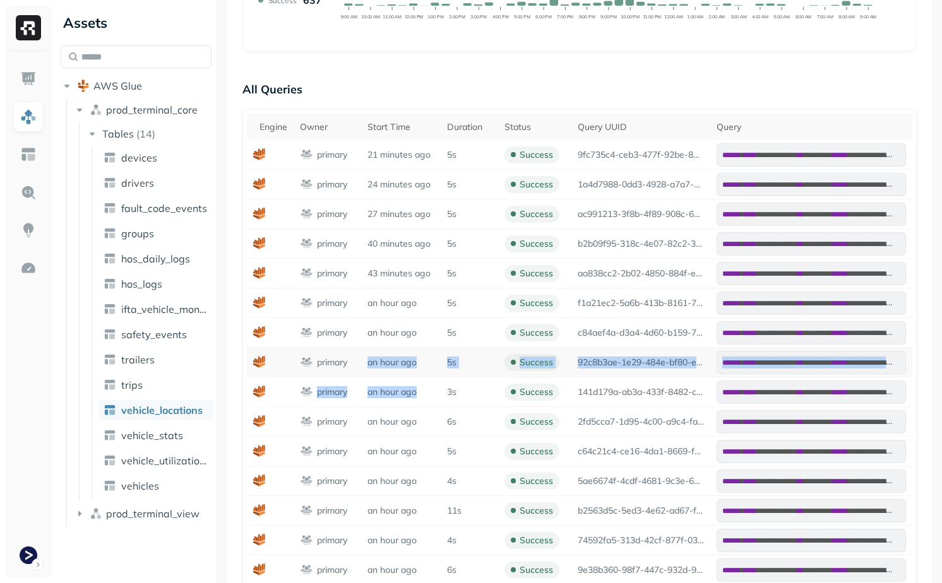
click at [369, 363] on p "an hour ago" at bounding box center [400, 363] width 67 height 12
drag, startPoint x: 369, startPoint y: 363, endPoint x: 417, endPoint y: 399, distance: 60.5
click at [417, 399] on tbody "**********" at bounding box center [579, 377] width 665 height 474
click at [417, 399] on td "an hour ago" at bounding box center [401, 393] width 80 height 30
drag, startPoint x: 417, startPoint y: 399, endPoint x: 367, endPoint y: 360, distance: 63.0
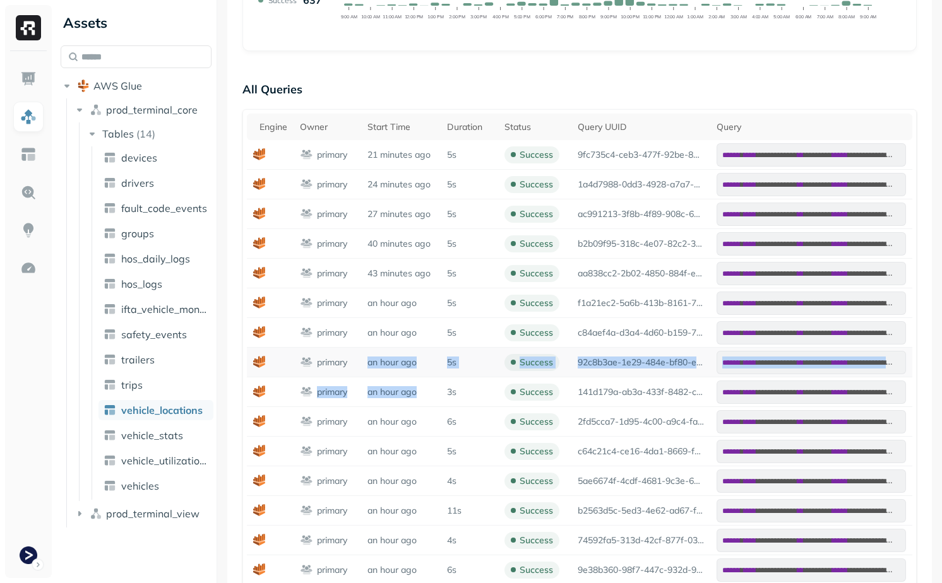
click at [367, 360] on tbody "**********" at bounding box center [579, 377] width 665 height 474
click at [367, 360] on td "an hour ago" at bounding box center [401, 363] width 80 height 30
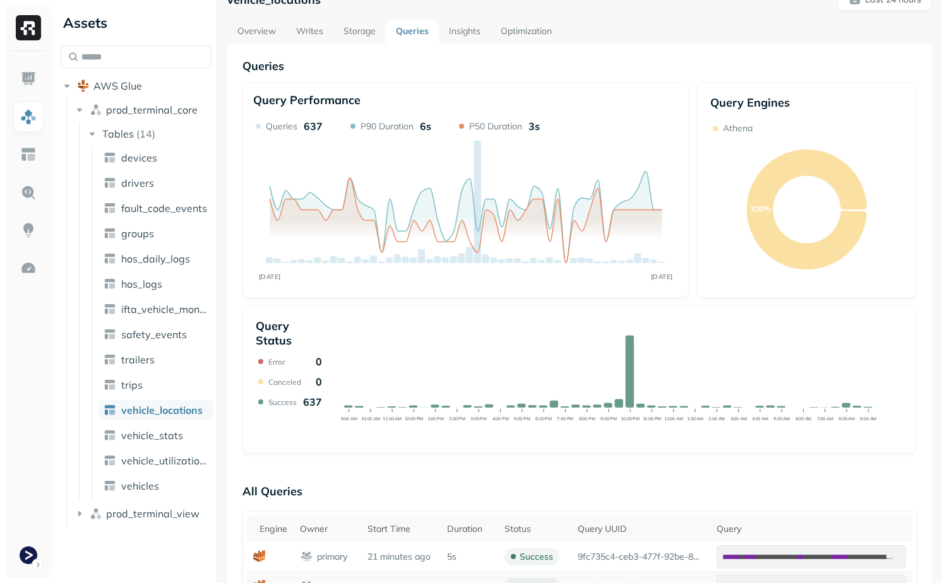
scroll to position [0, 0]
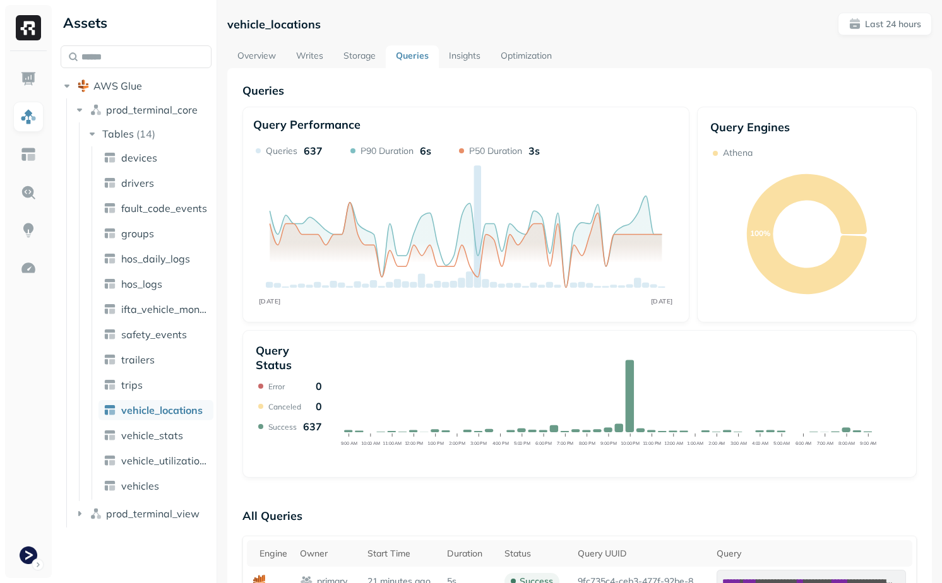
click at [325, 63] on link "Writes" at bounding box center [309, 56] width 47 height 23
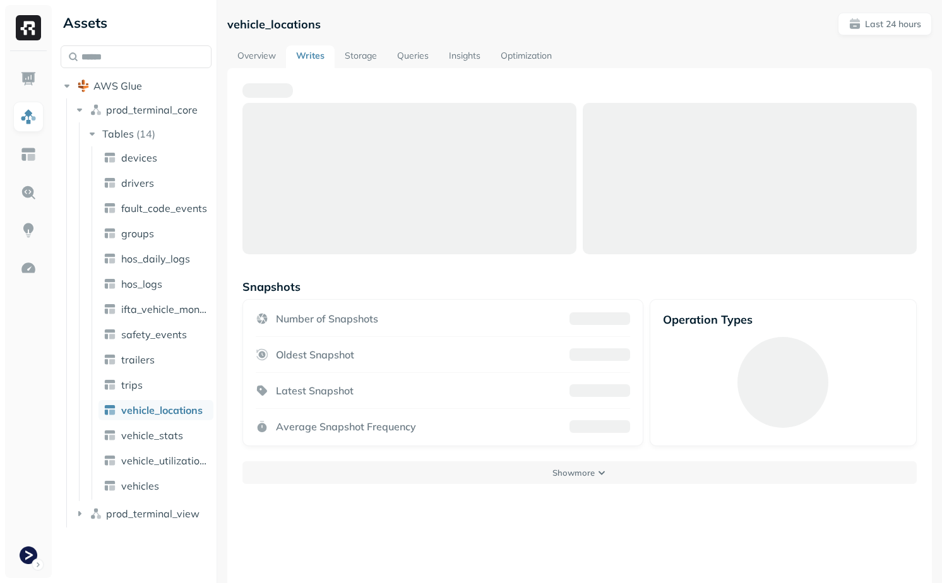
click at [362, 55] on link "Storage" at bounding box center [361, 56] width 52 height 23
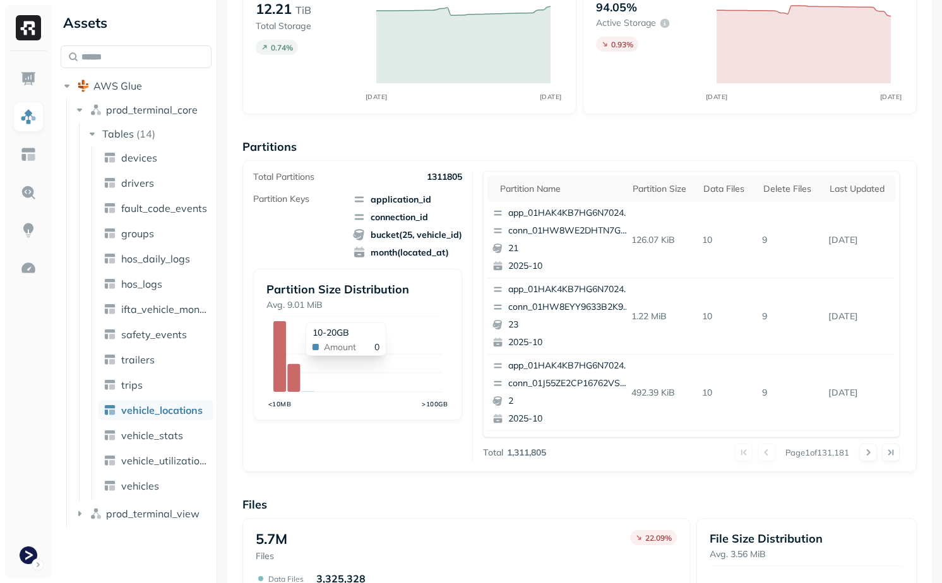
scroll to position [382, 0]
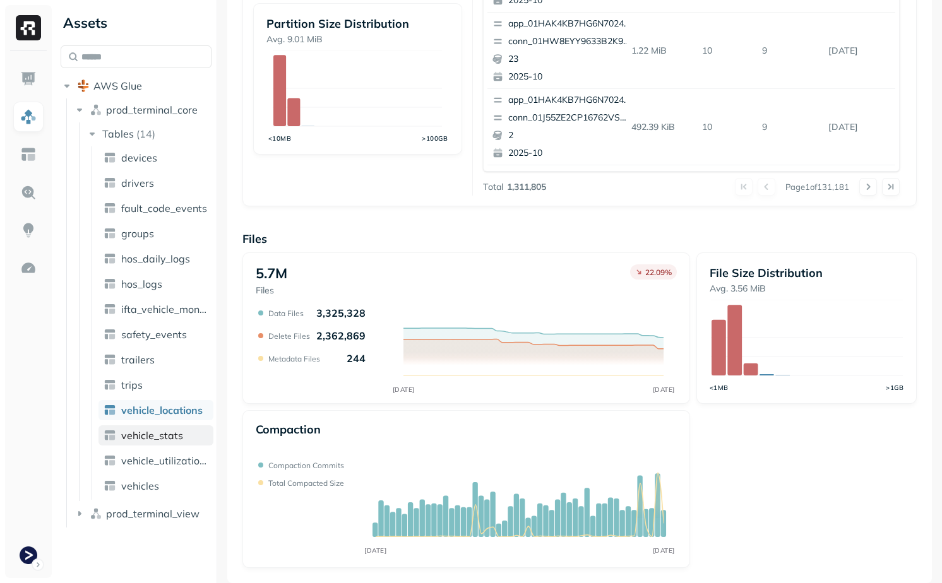
click at [170, 434] on span "vehicle_stats" at bounding box center [152, 435] width 62 height 13
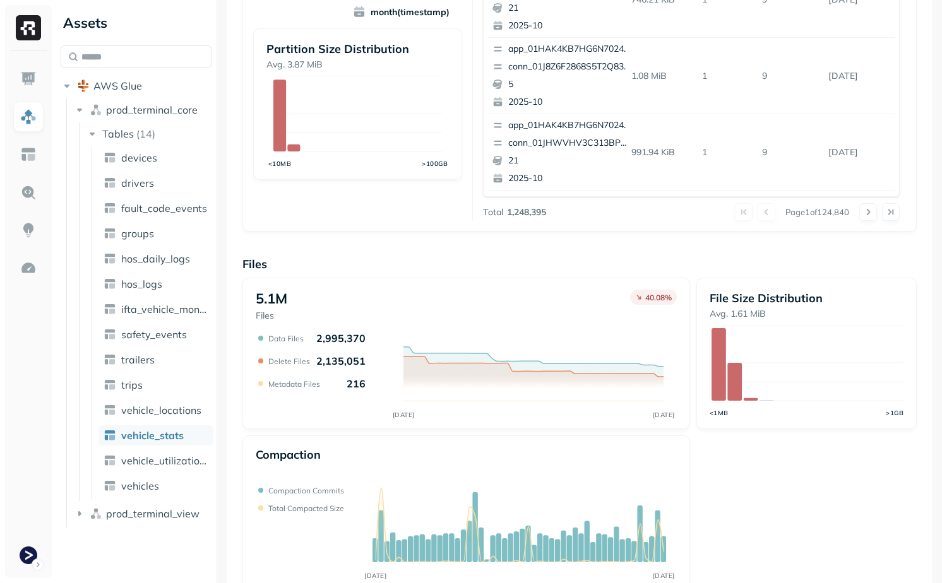
scroll to position [382, 0]
